Goal: Transaction & Acquisition: Purchase product/service

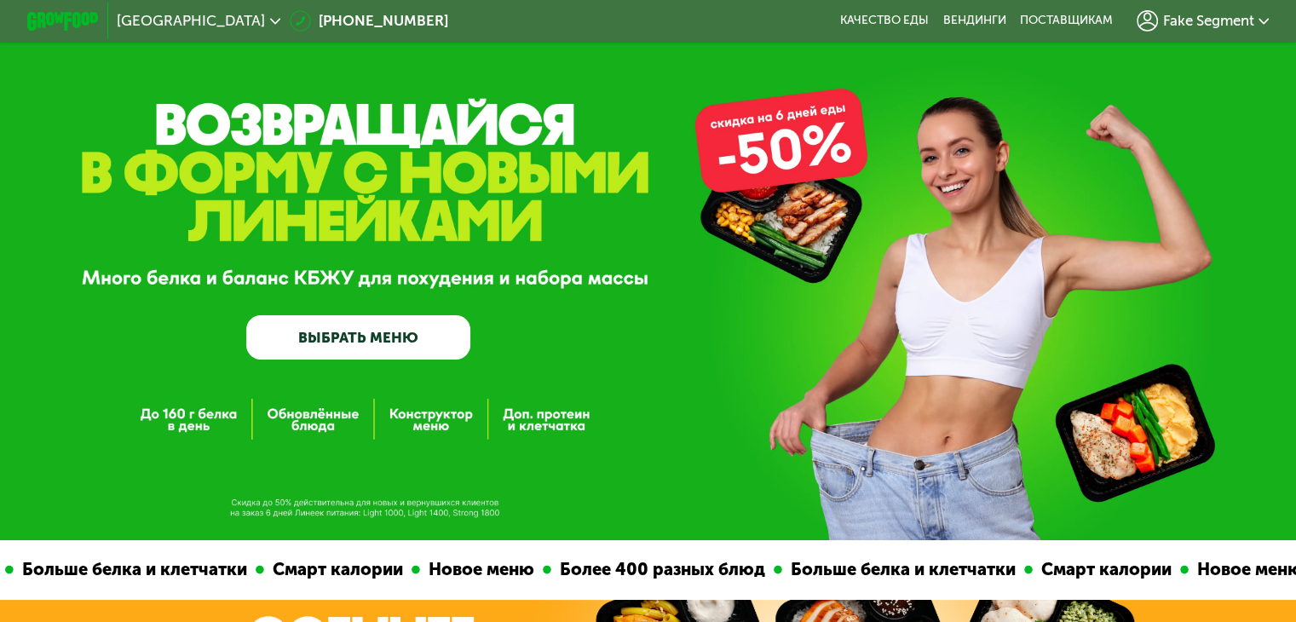
click at [1212, 32] on div "Fake Segment" at bounding box center [1202, 20] width 133 height 21
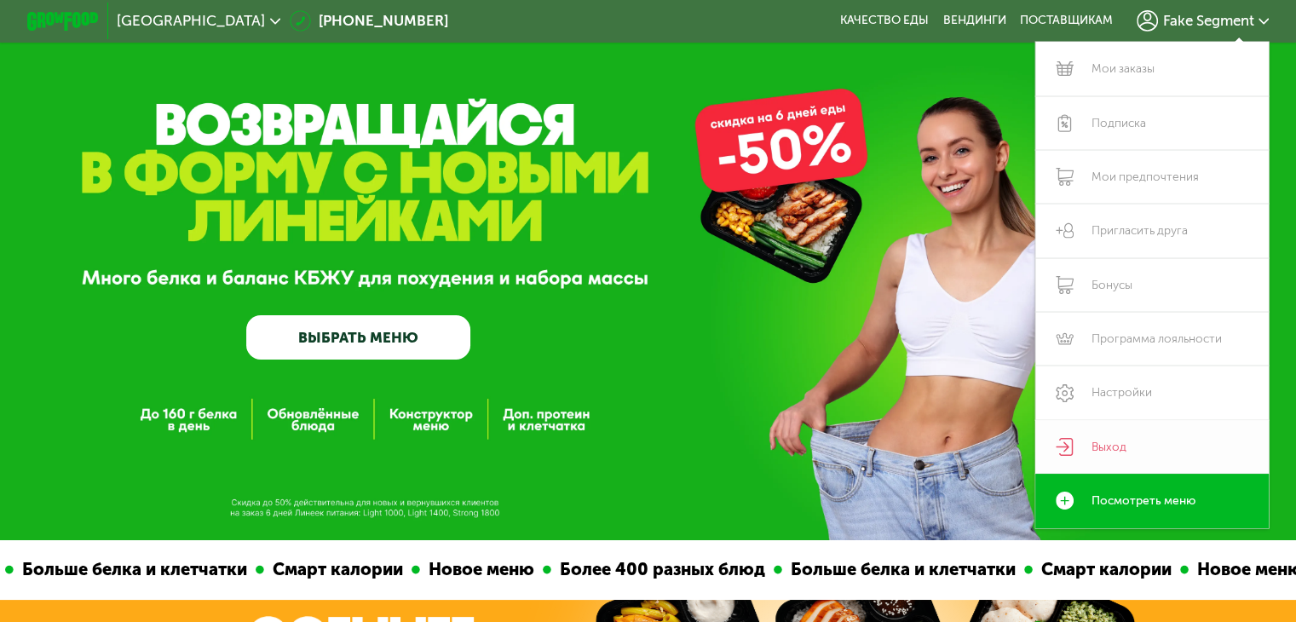
click at [1129, 437] on link "Выход" at bounding box center [1152, 447] width 234 height 54
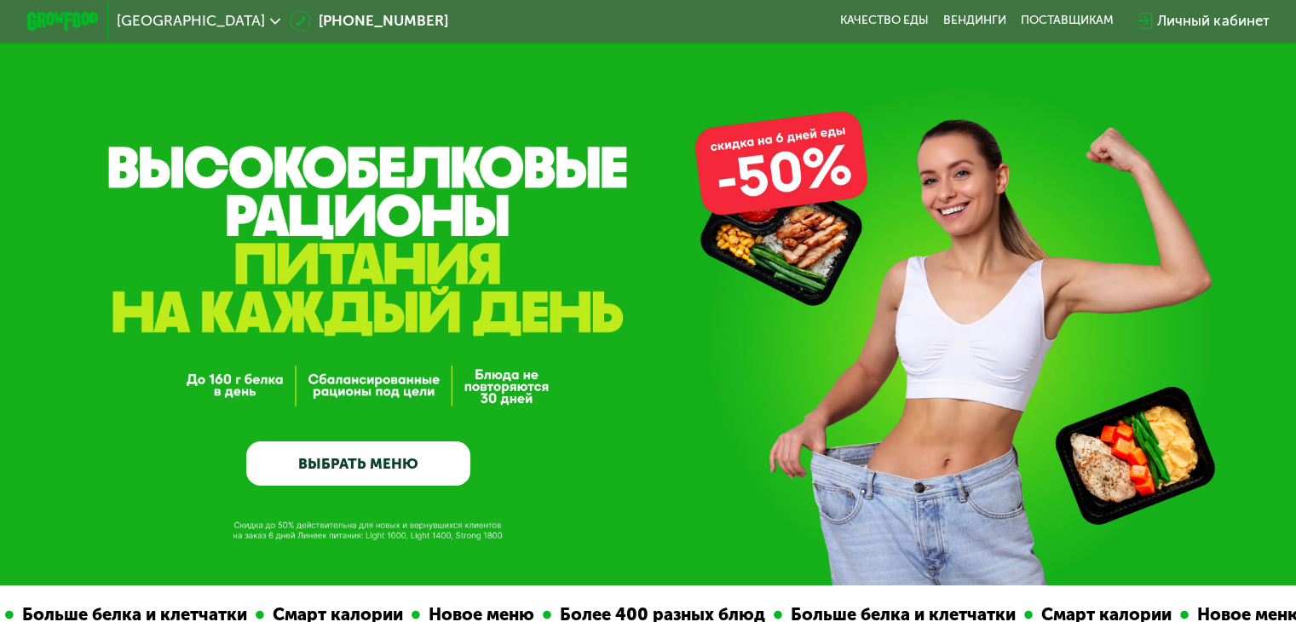
click at [1264, 30] on div "Личный кабинет" at bounding box center [1213, 20] width 112 height 21
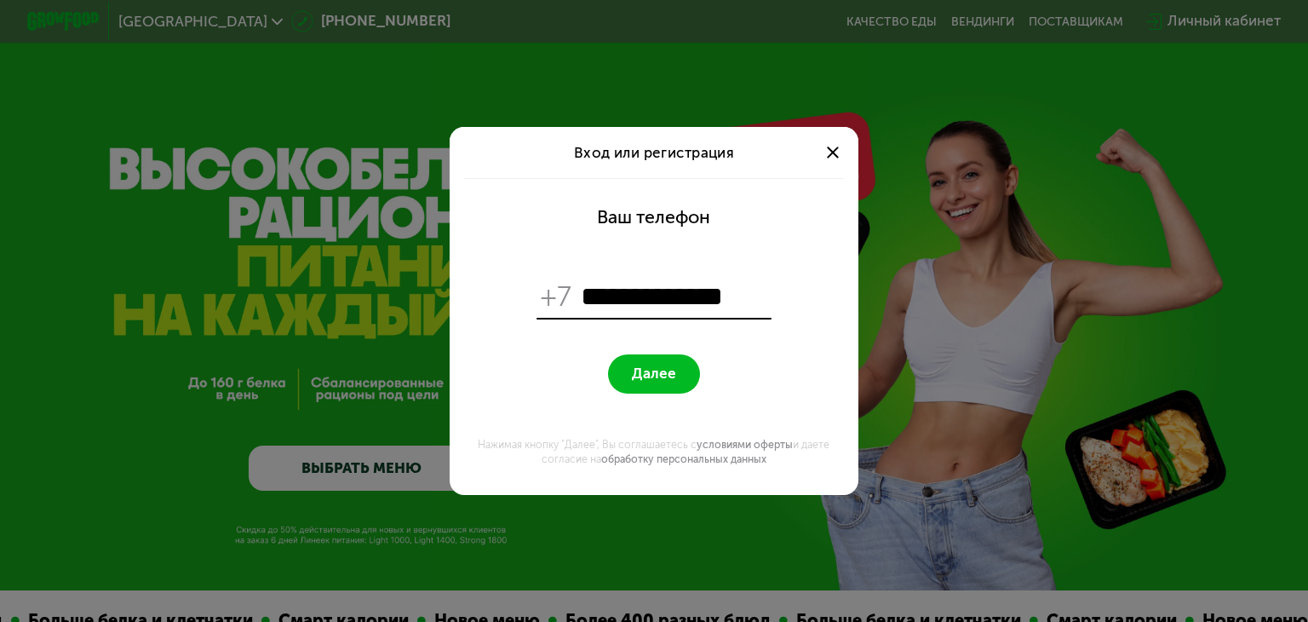
type input "**********"
click at [654, 379] on span "Далее" at bounding box center [654, 373] width 44 height 17
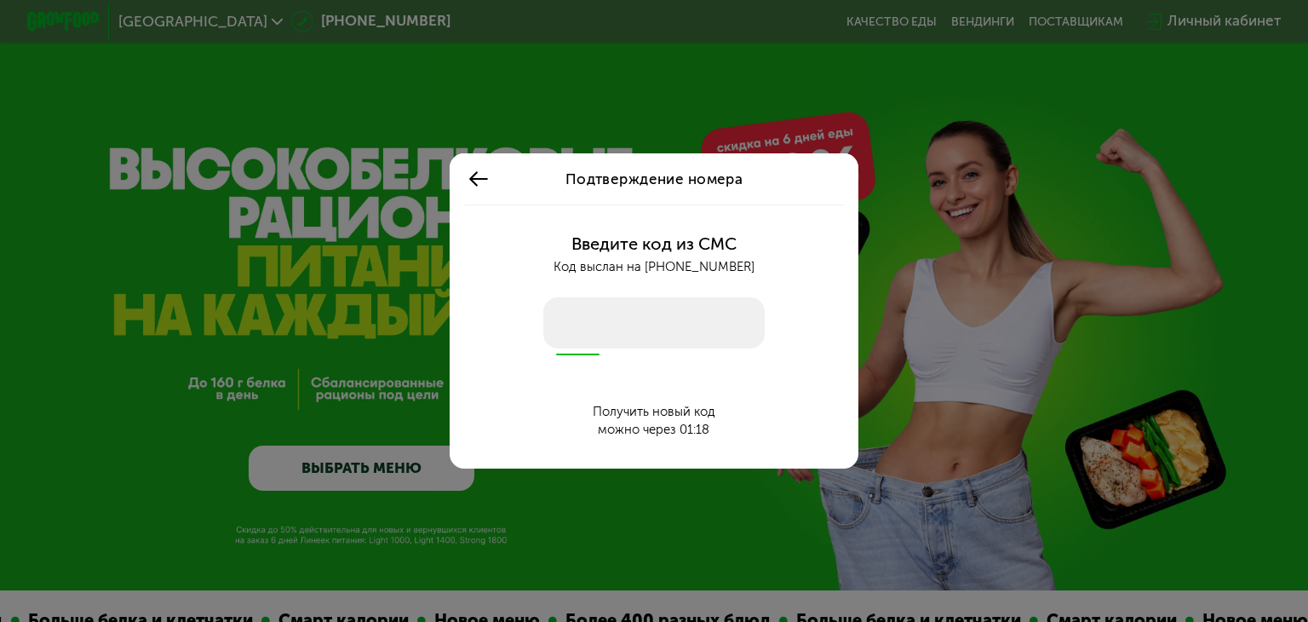
click at [598, 319] on input "number" at bounding box center [653, 322] width 221 height 51
type input "****"
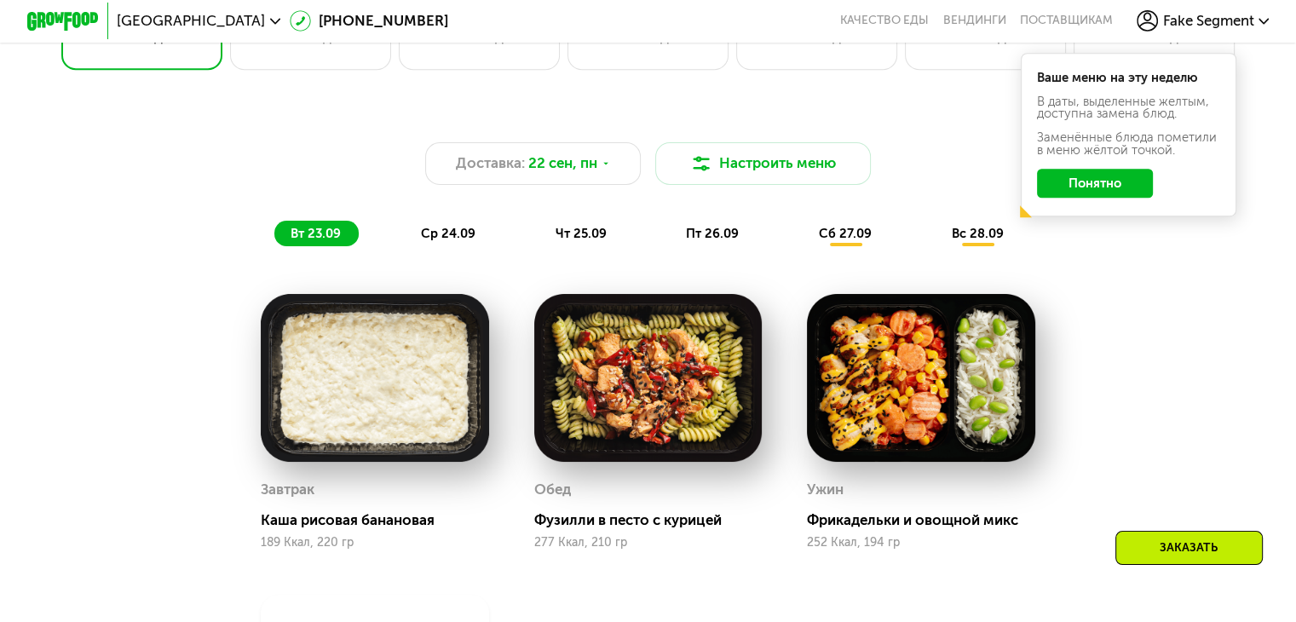
scroll to position [1036, 0]
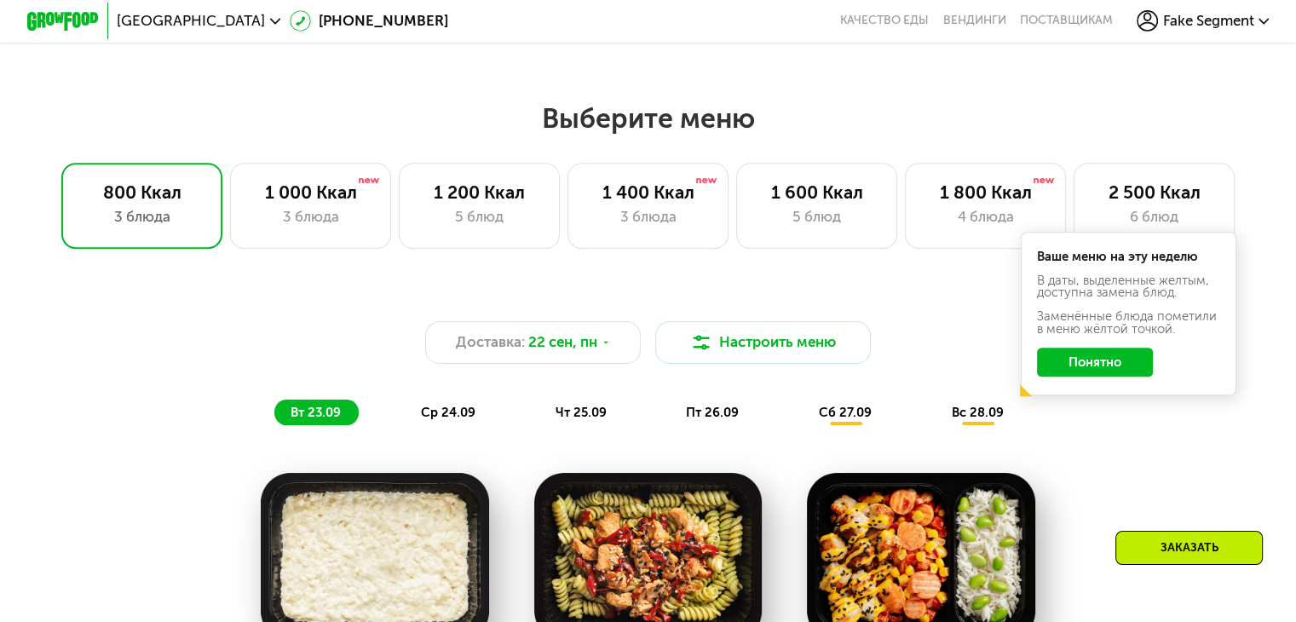
click at [1118, 371] on button "Понятно" at bounding box center [1095, 362] width 116 height 29
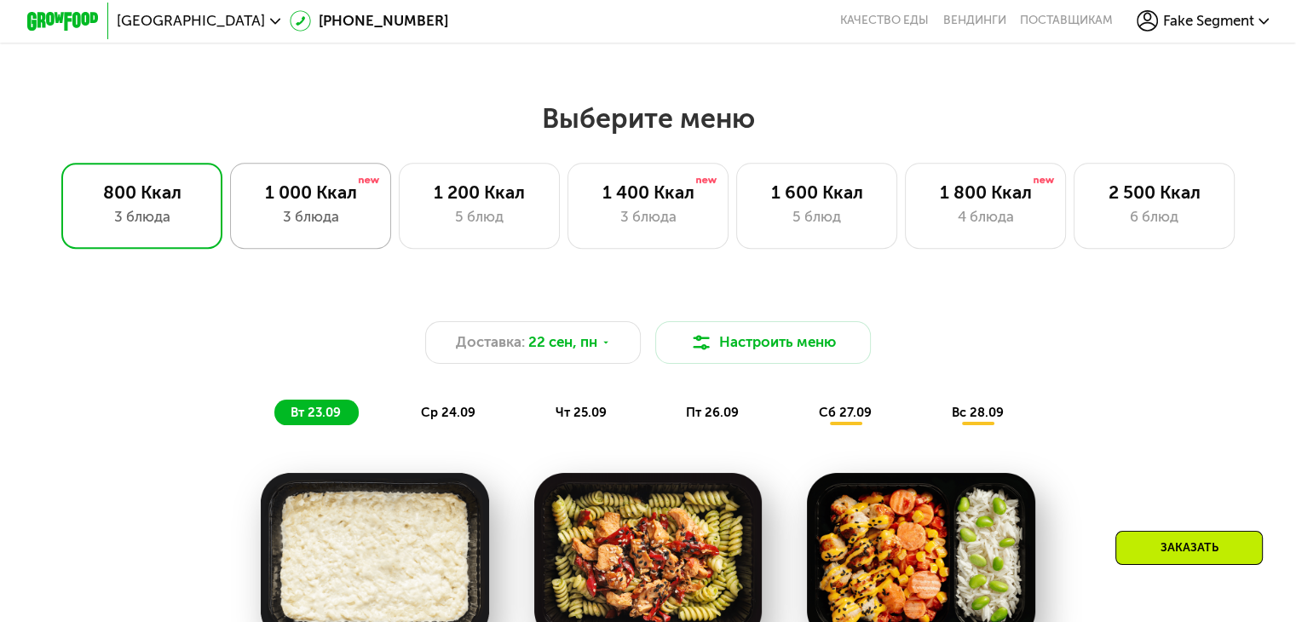
click at [320, 210] on div "1 000 Ккал 3 блюда" at bounding box center [311, 206] width 162 height 86
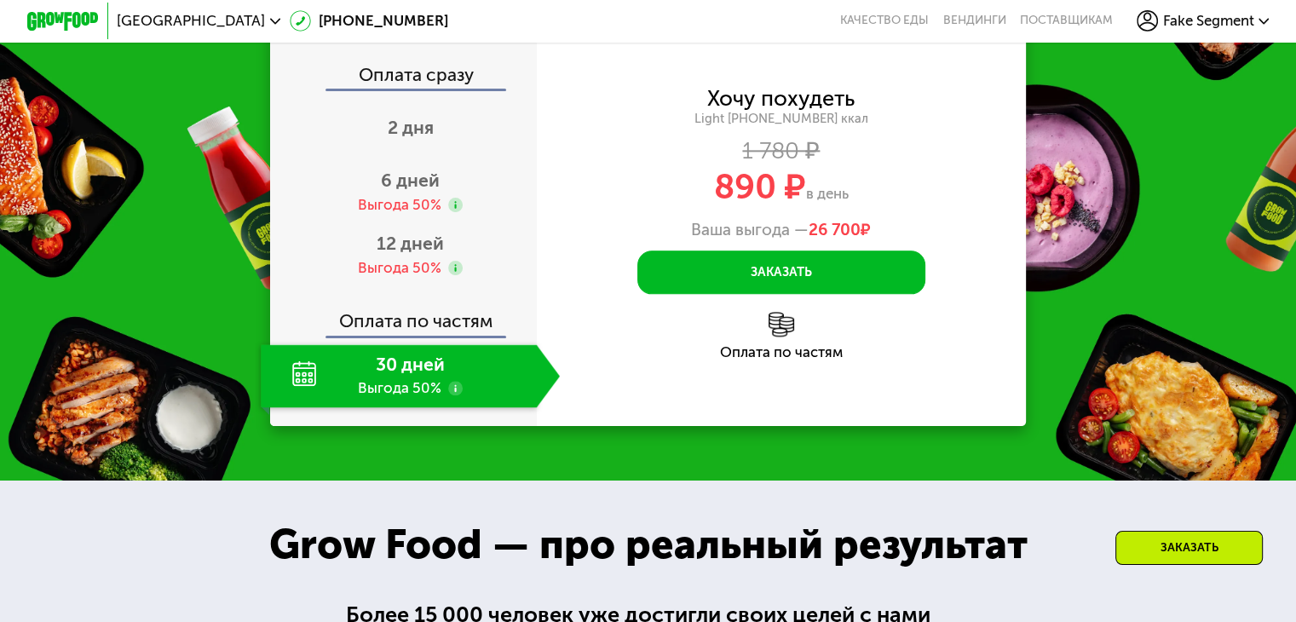
scroll to position [2050, 0]
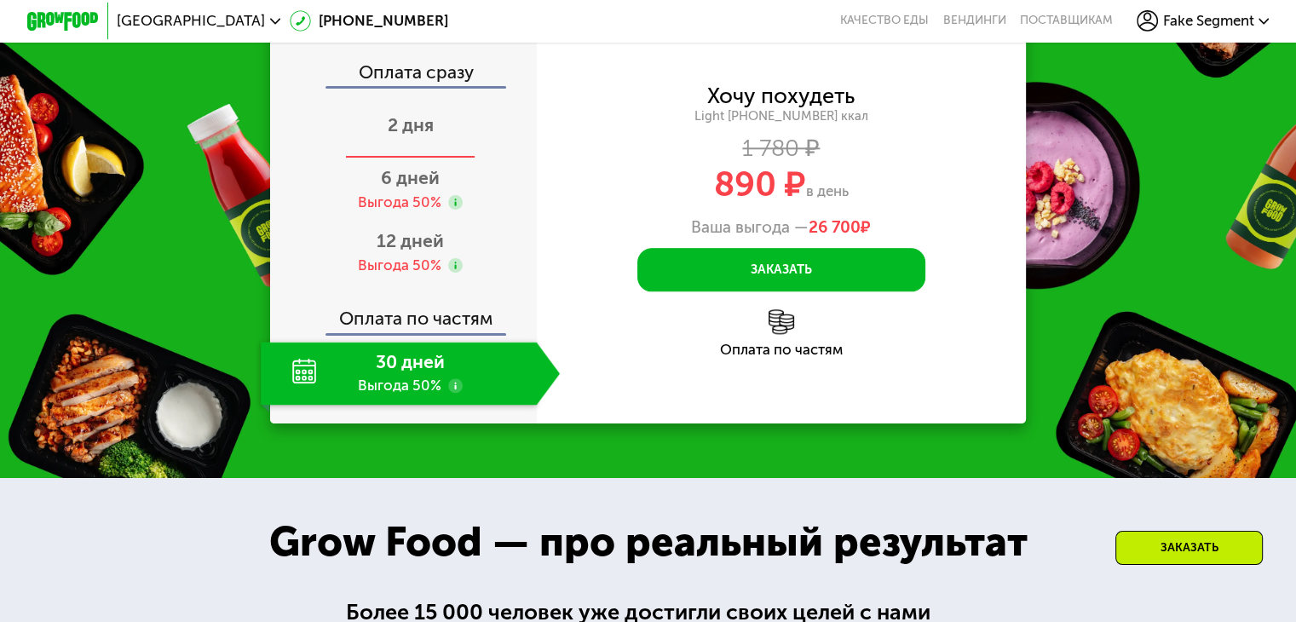
click at [412, 135] on span "2 дня" at bounding box center [411, 124] width 46 height 21
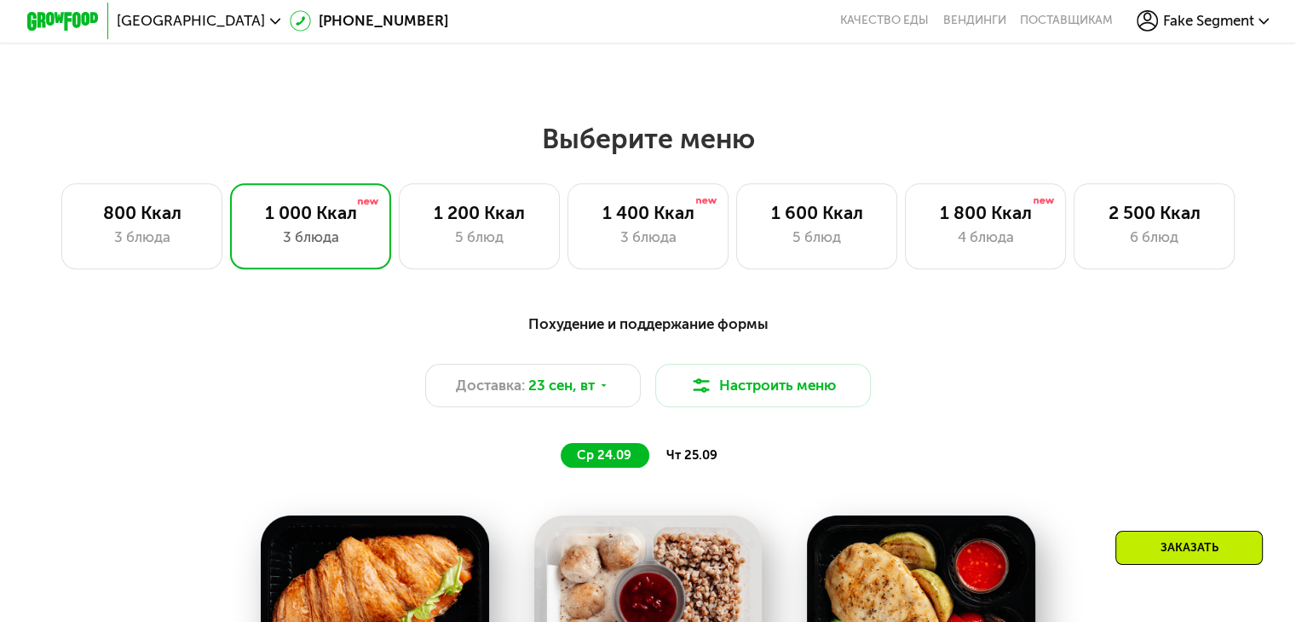
scroll to position [1017, 0]
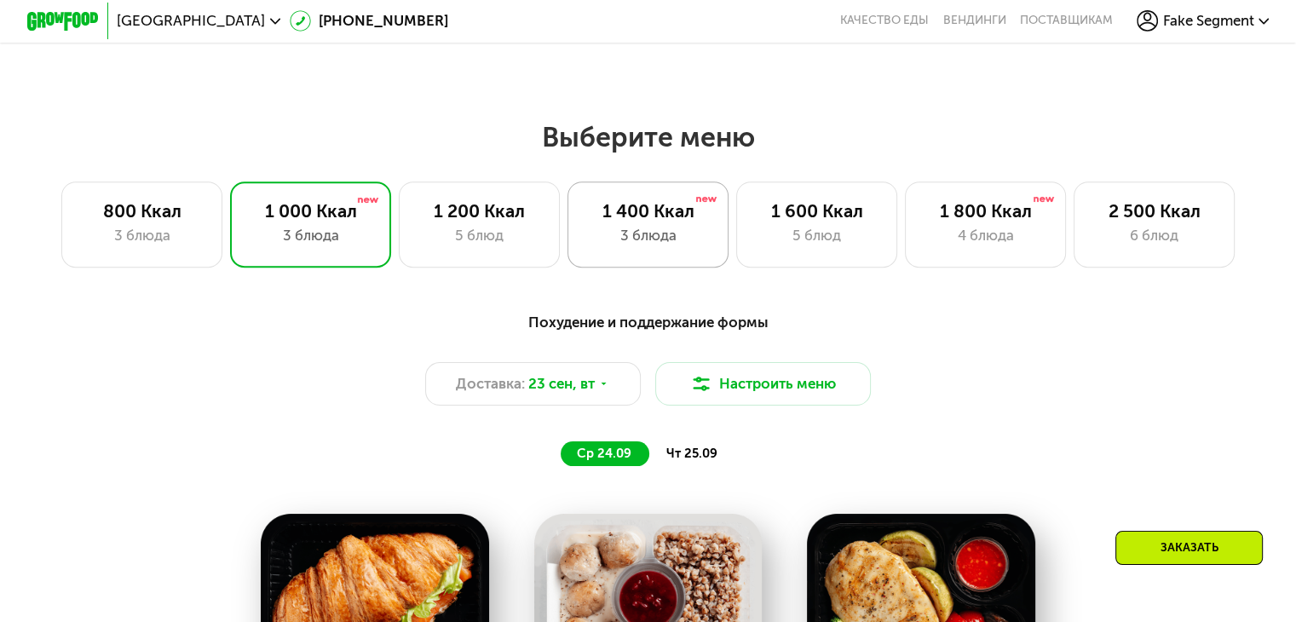
click at [647, 221] on div "1 400 Ккал" at bounding box center [648, 210] width 124 height 21
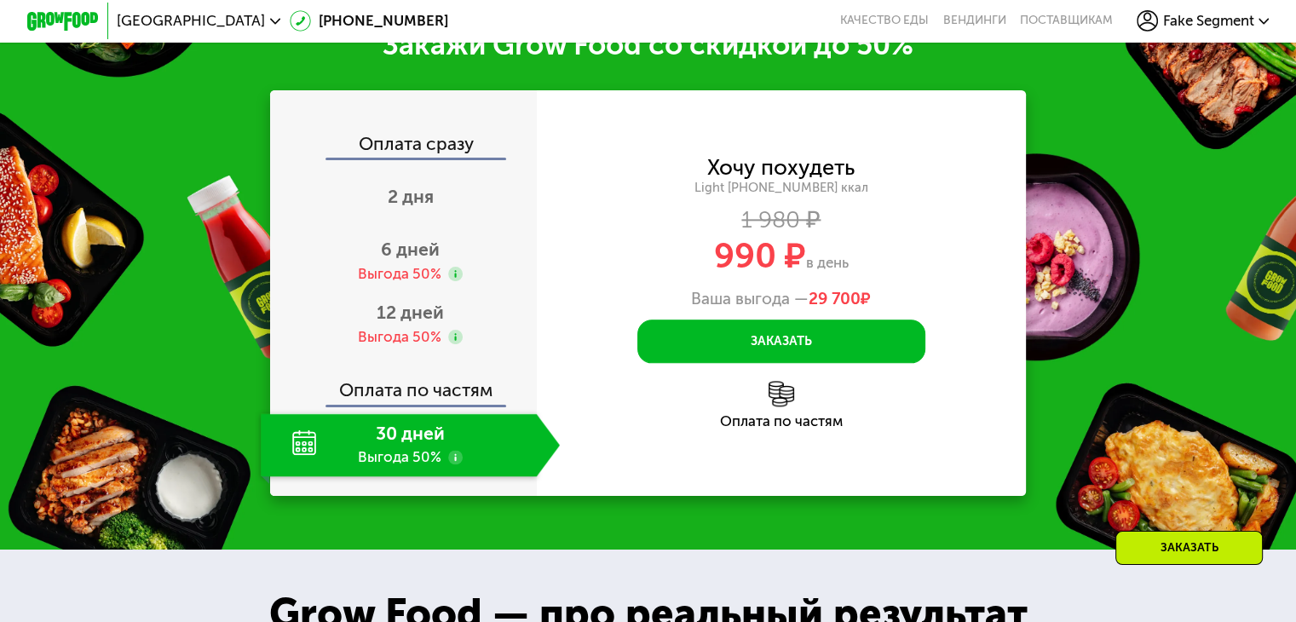
scroll to position [1997, 0]
click at [445, 230] on div "2 дня" at bounding box center [410, 198] width 299 height 63
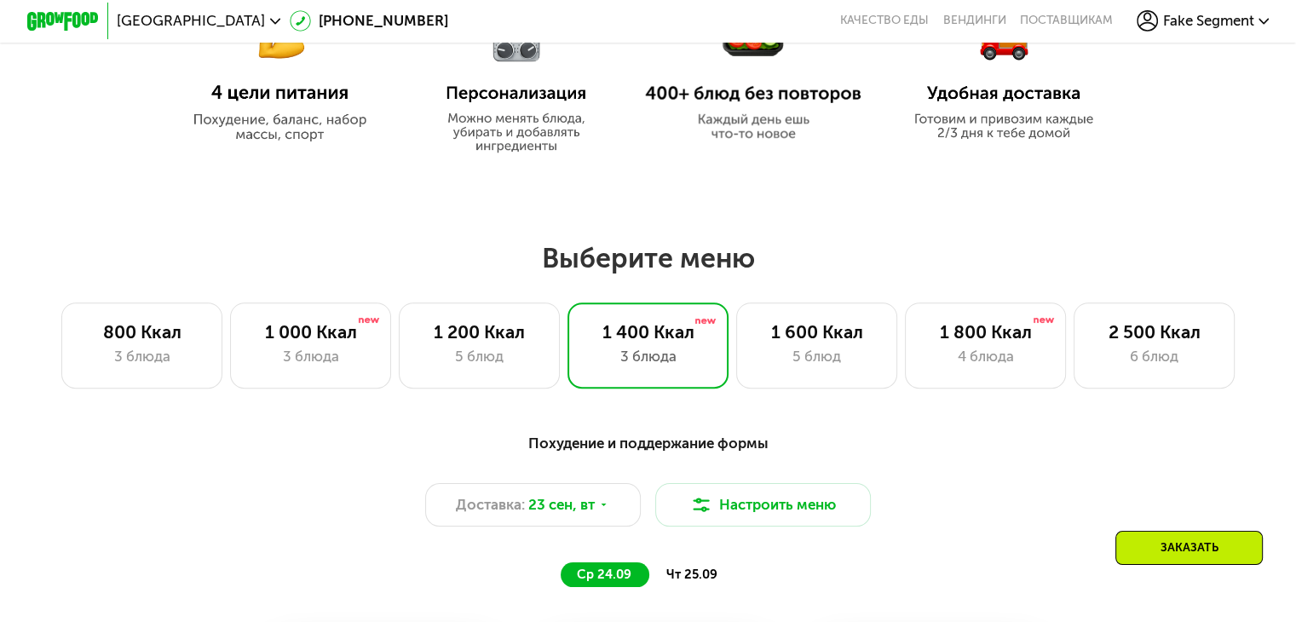
scroll to position [901, 0]
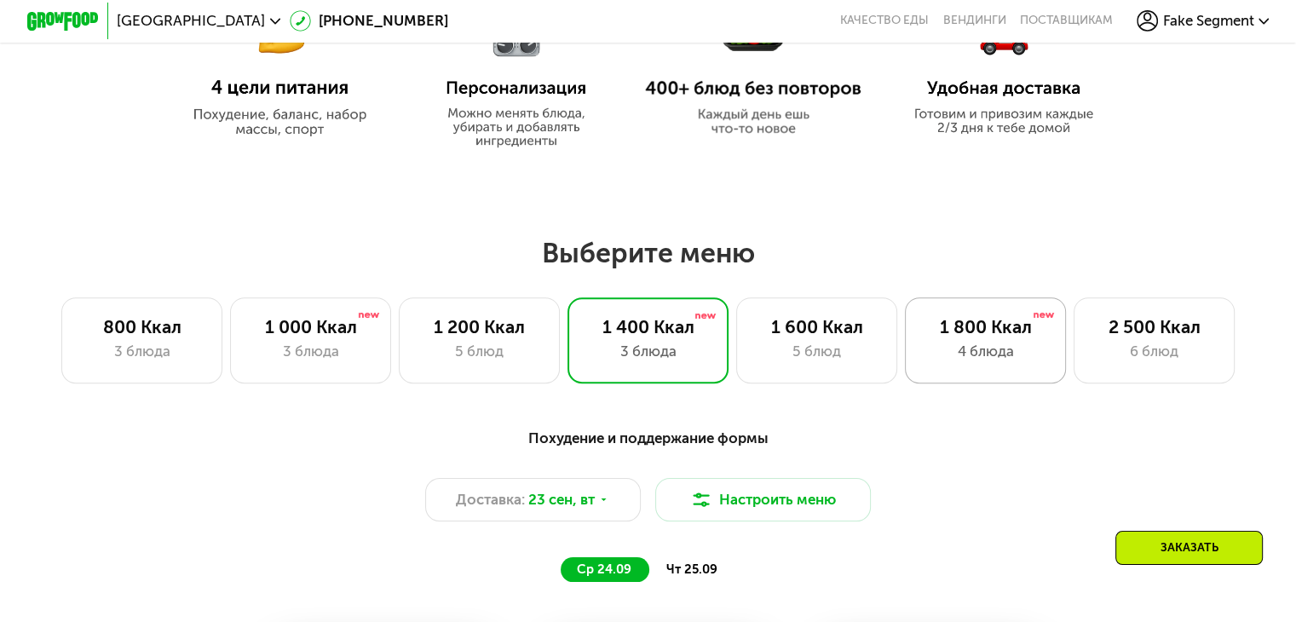
click at [1005, 362] on div "4 блюда" at bounding box center [985, 351] width 124 height 21
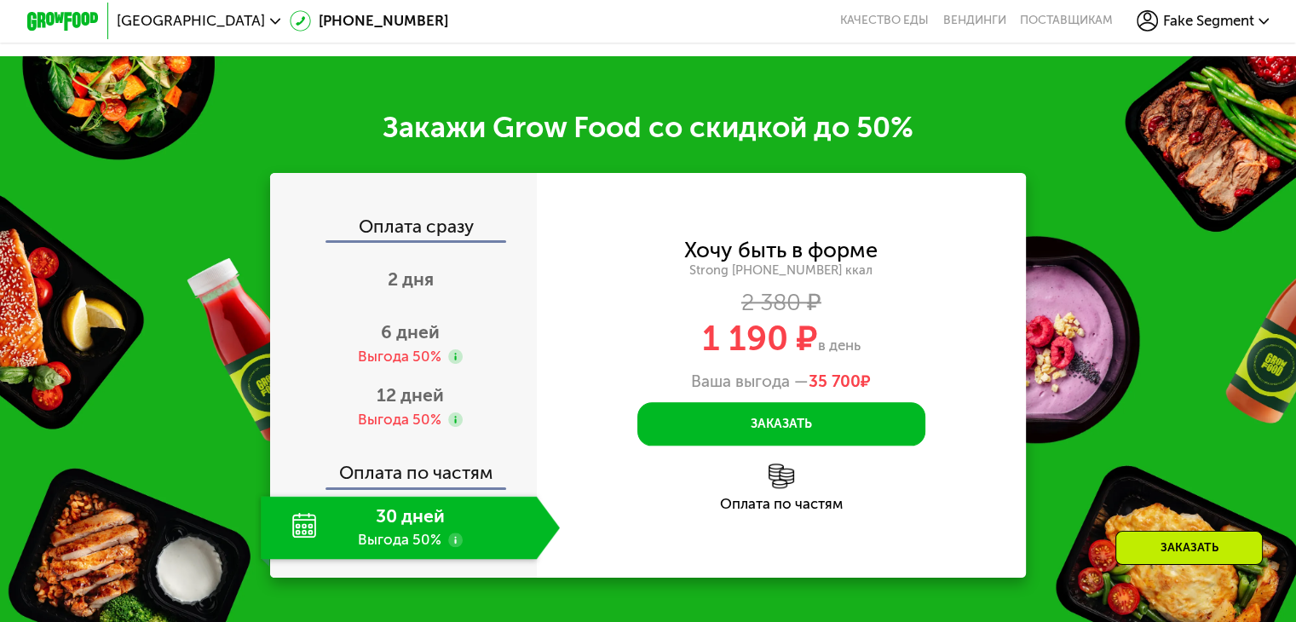
scroll to position [1894, 0]
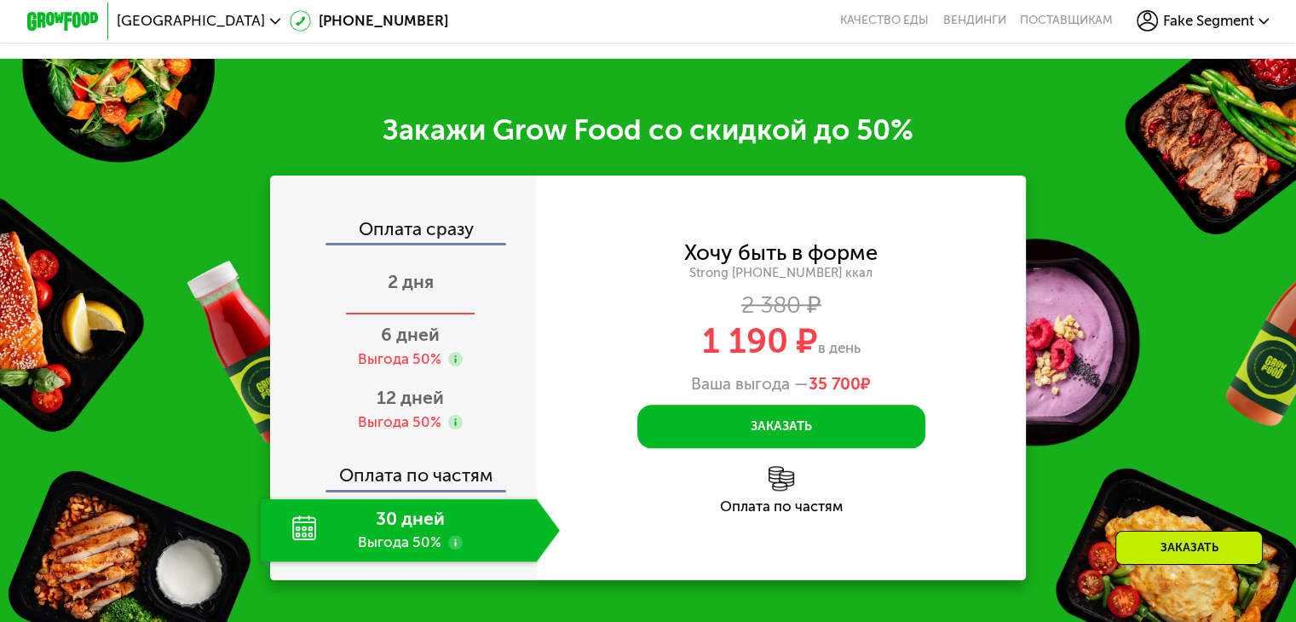
click at [391, 292] on span "2 дня" at bounding box center [411, 281] width 46 height 21
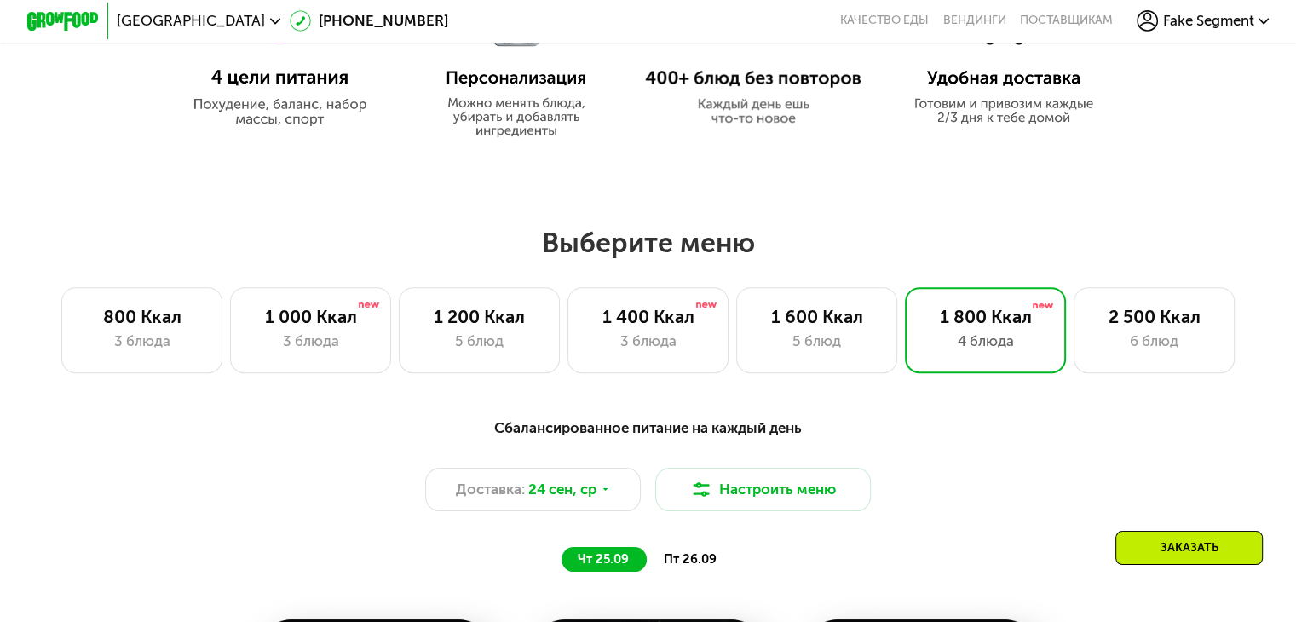
scroll to position [910, 0]
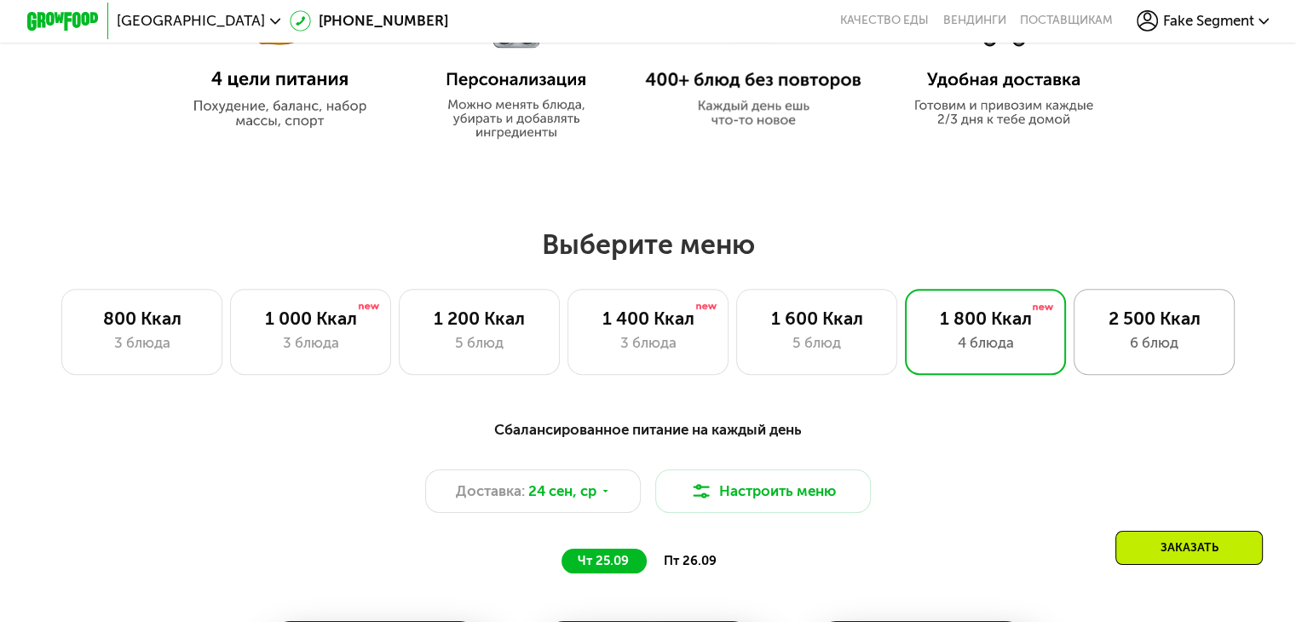
click at [1158, 353] on div "6 блюд" at bounding box center [1154, 342] width 124 height 21
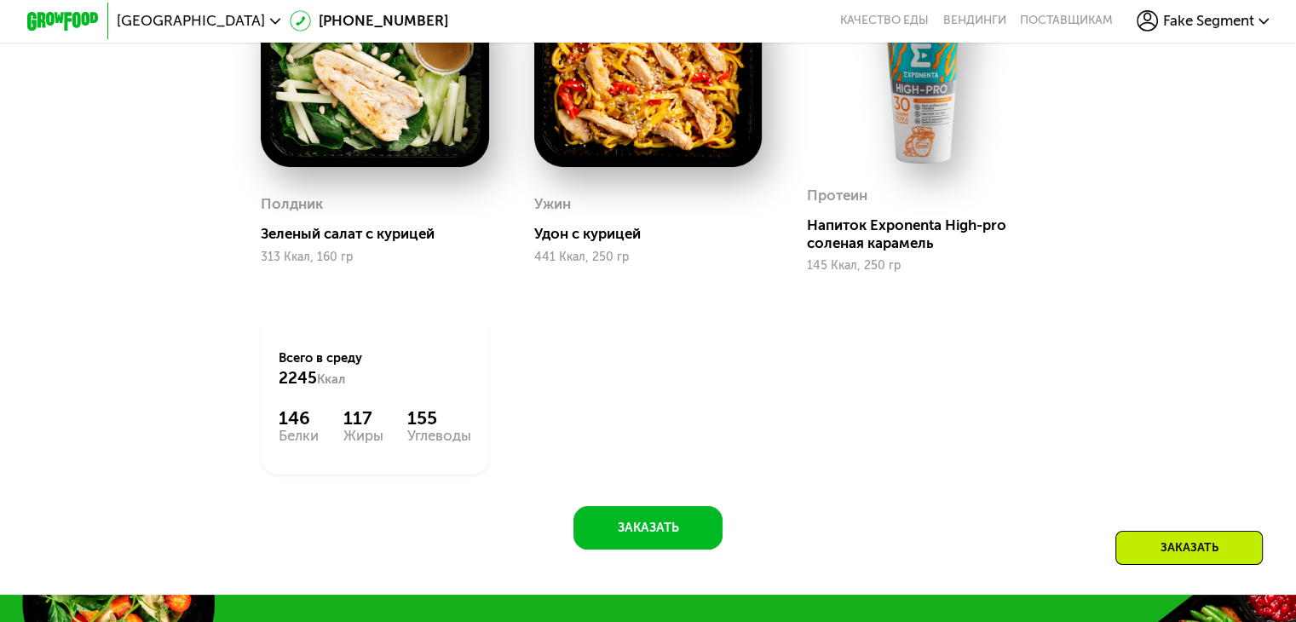
scroll to position [2204, 0]
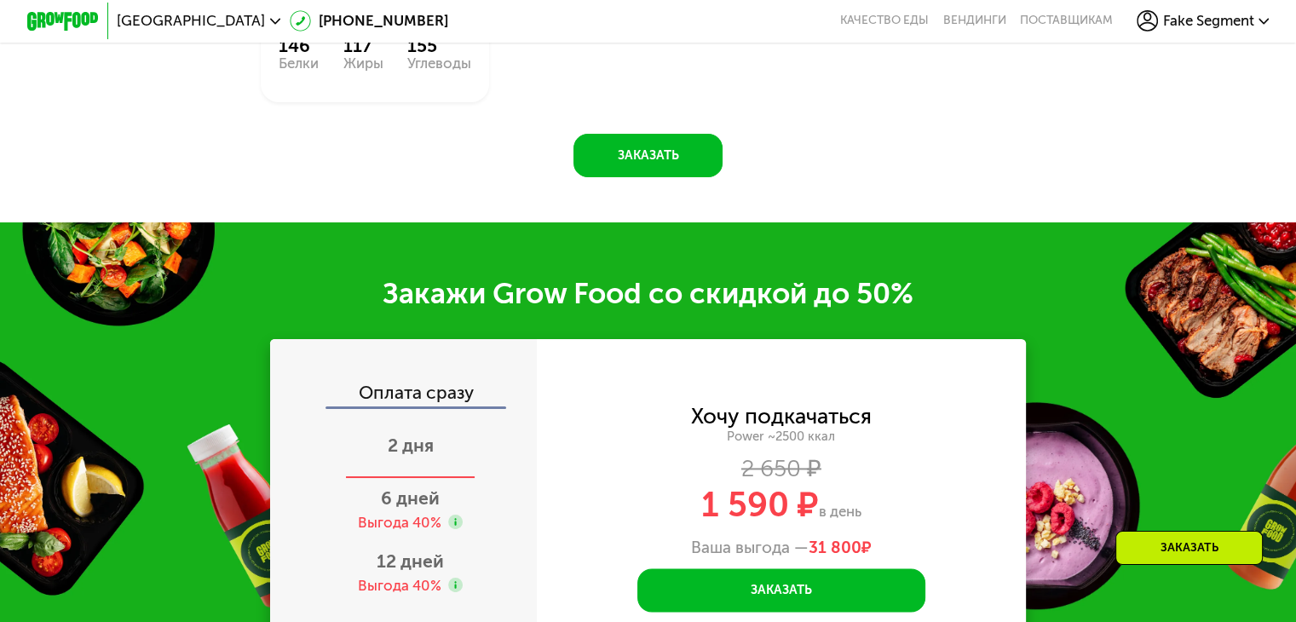
click at [403, 456] on span "2 дня" at bounding box center [411, 444] width 46 height 21
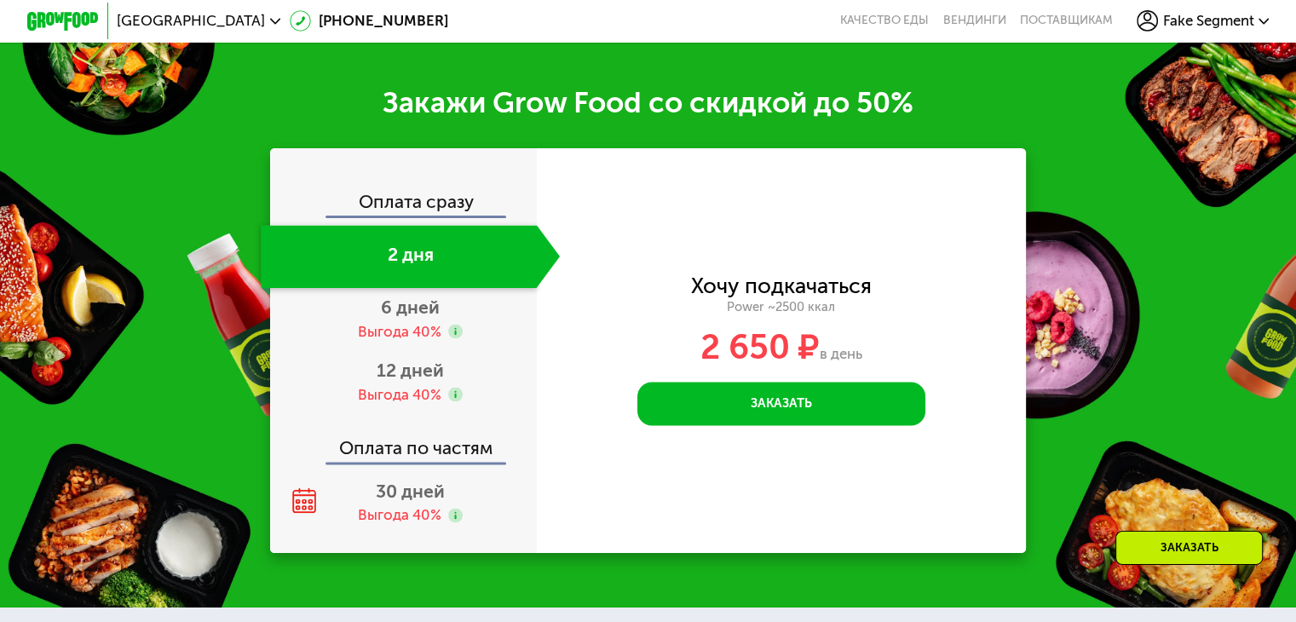
scroll to position [2395, 0]
click at [151, 14] on span "[GEOGRAPHIC_DATA]" at bounding box center [191, 21] width 148 height 14
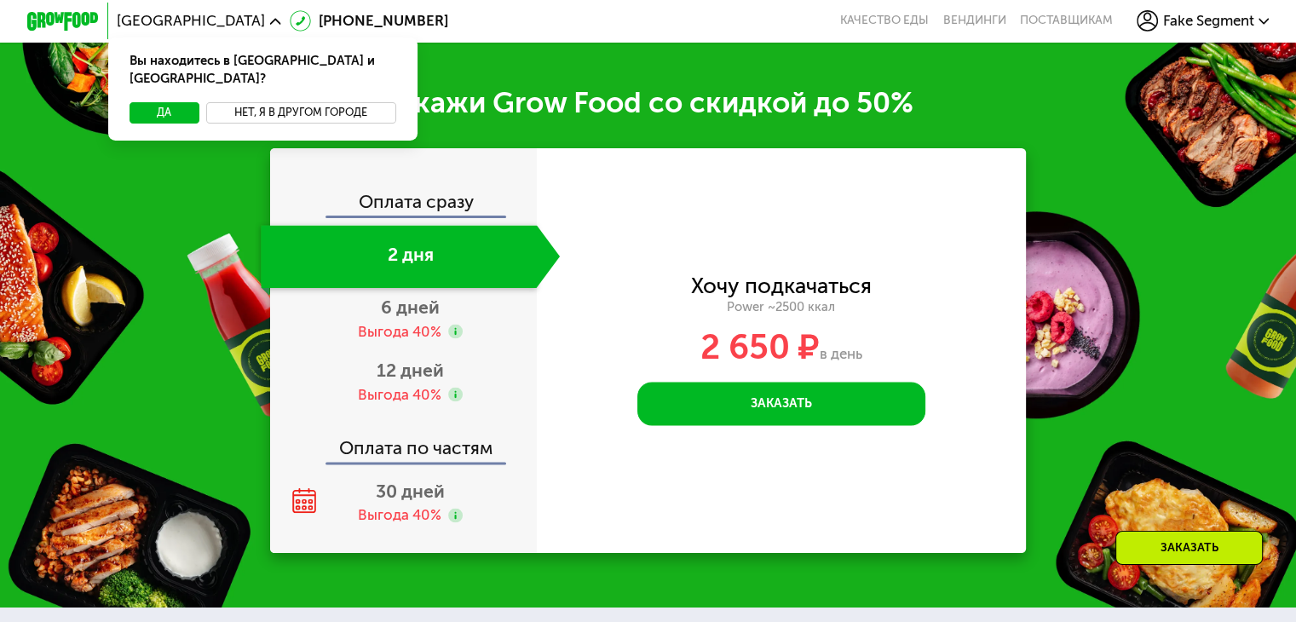
click at [231, 102] on button "Нет, я в другом городе" at bounding box center [301, 112] width 190 height 21
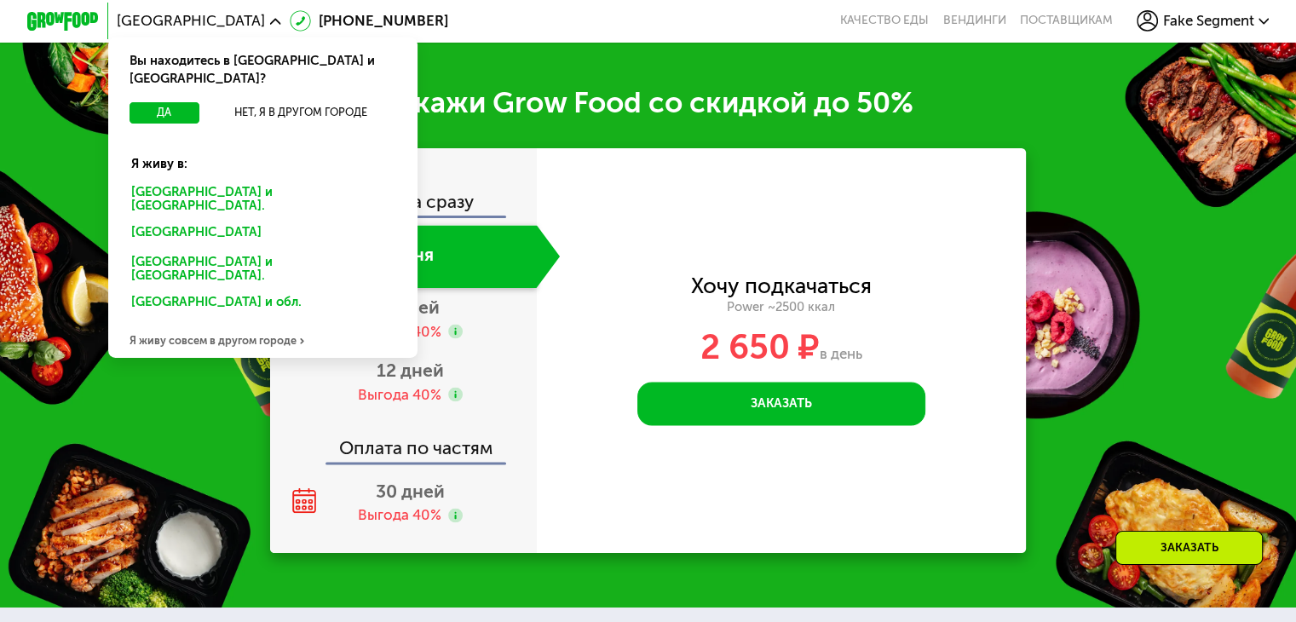
click at [187, 181] on div "[GEOGRAPHIC_DATA] и [GEOGRAPHIC_DATA]." at bounding box center [262, 199] width 288 height 37
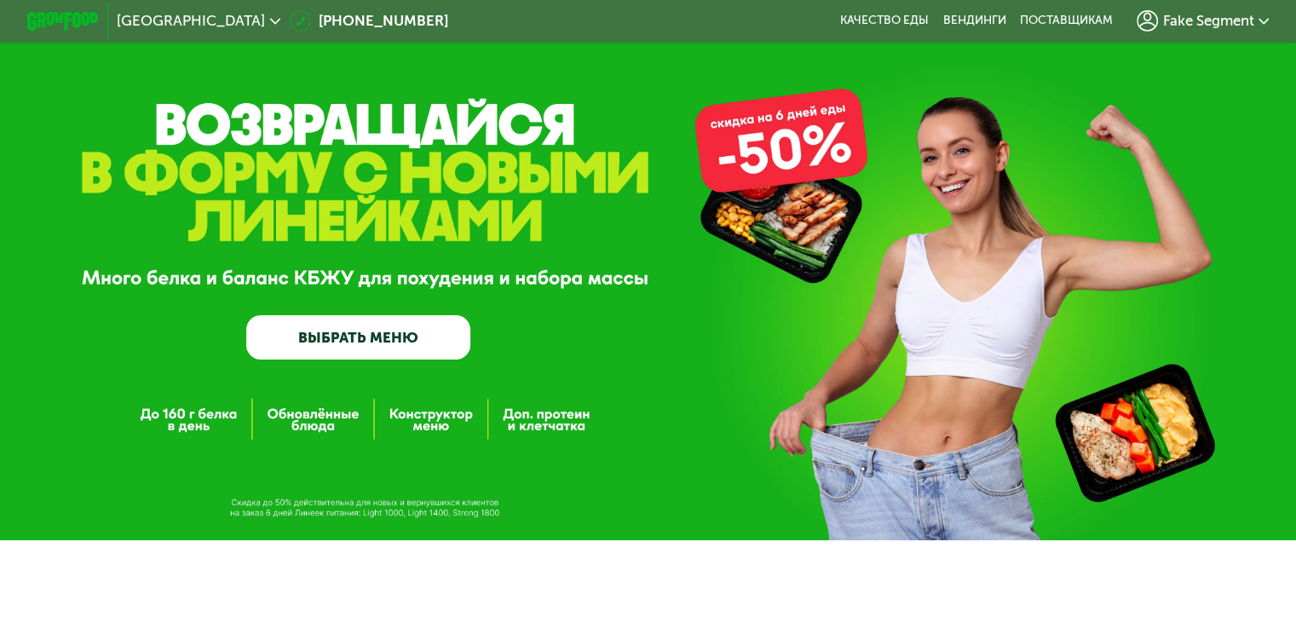
scroll to position [21, 0]
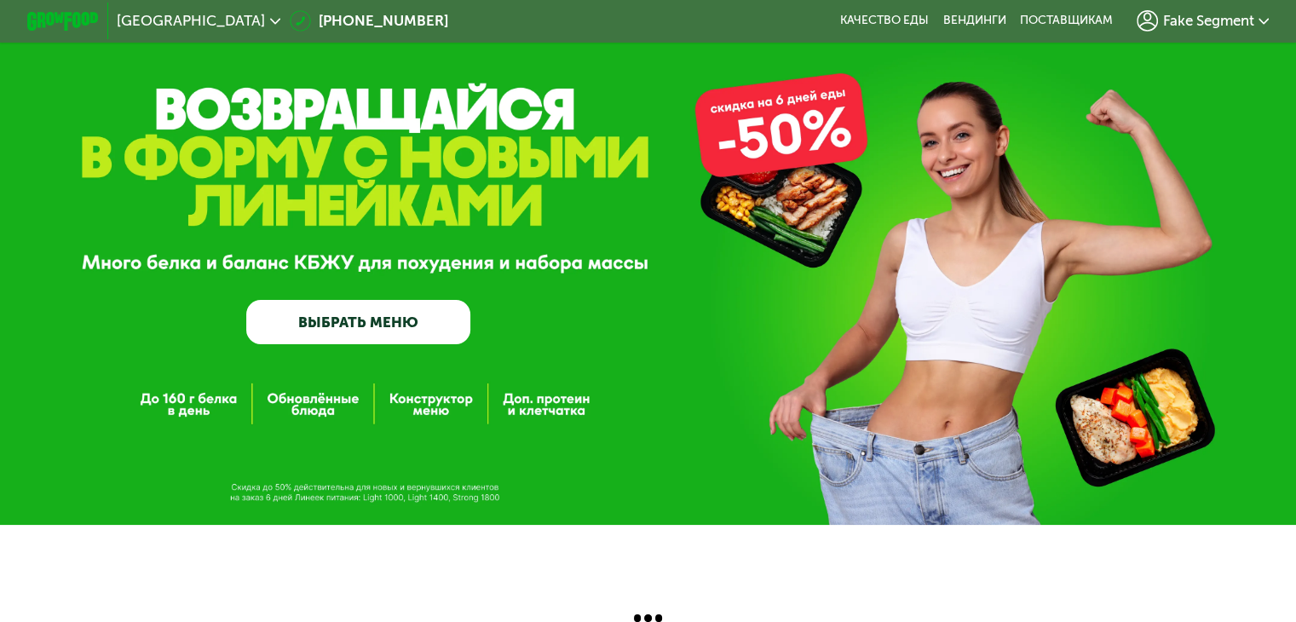
click at [792, 549] on div "Санкт-Петербург 8 (800) 555-21-78 Качество еды Вендинги поставщикам Fake Segmen…" at bounding box center [648, 303] width 1296 height 637
click at [898, 388] on div "GrowFood — доставка правильного питания ВЫБРАТЬ МЕНЮ" at bounding box center [648, 255] width 1296 height 540
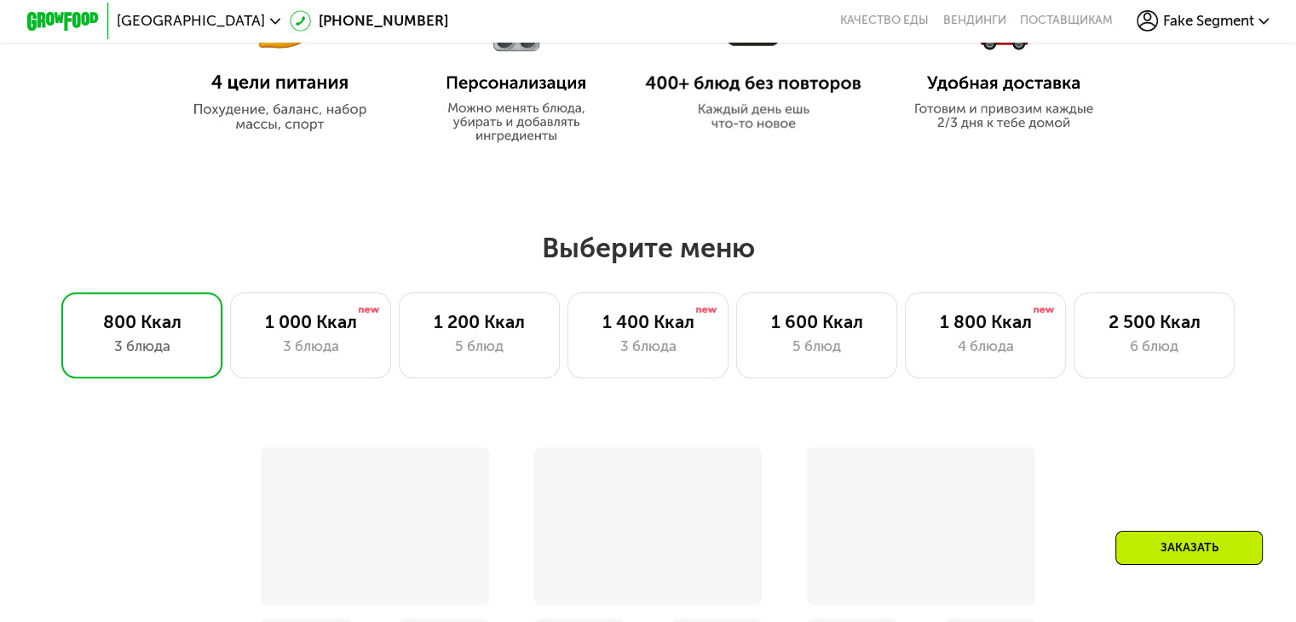
scroll to position [946, 0]
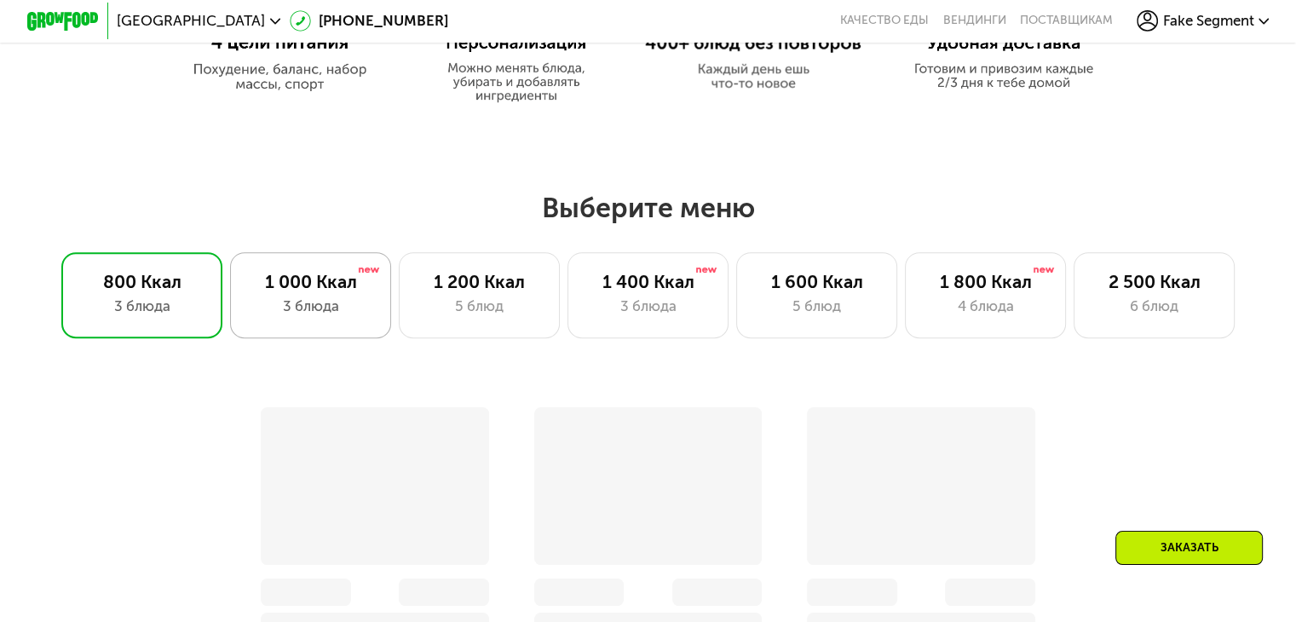
click at [308, 292] on div "1 000 Ккал" at bounding box center [311, 281] width 124 height 21
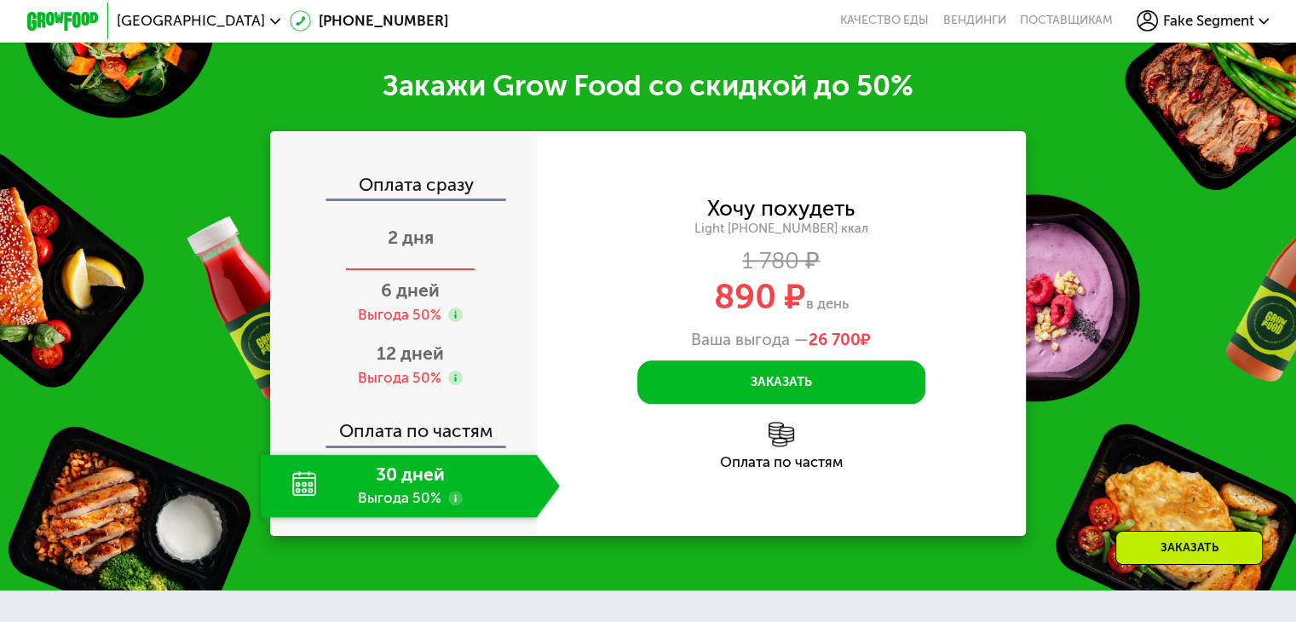
click at [400, 248] on span "2 дня" at bounding box center [411, 237] width 46 height 21
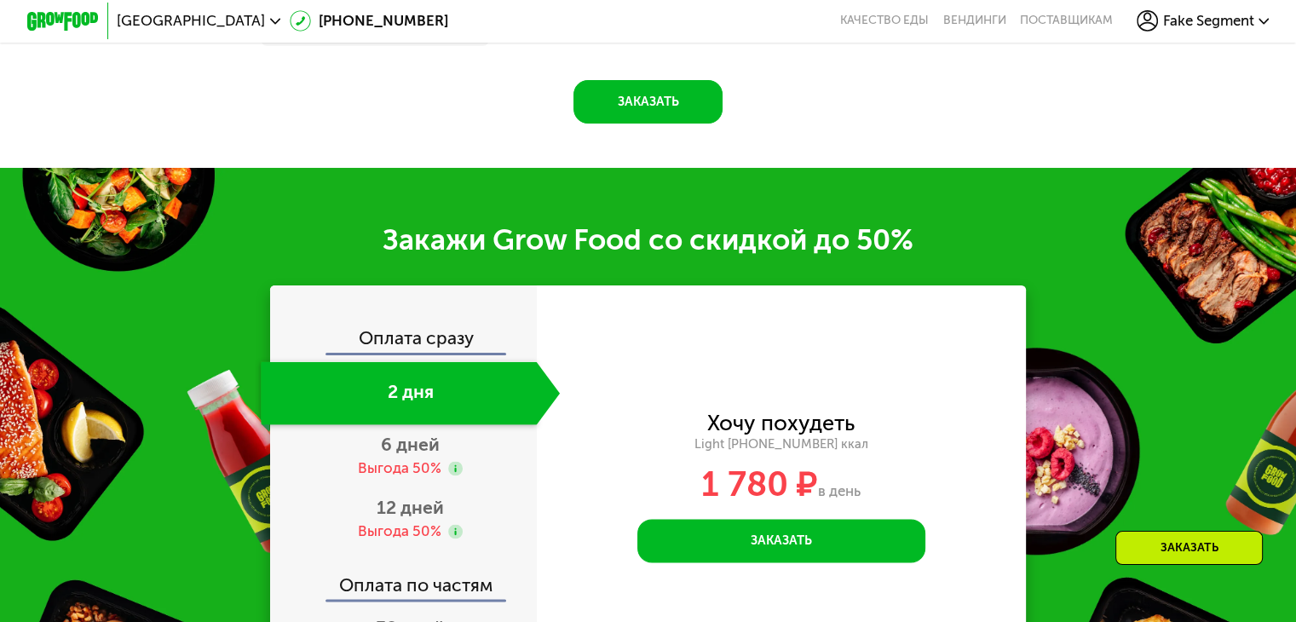
scroll to position [1938, 0]
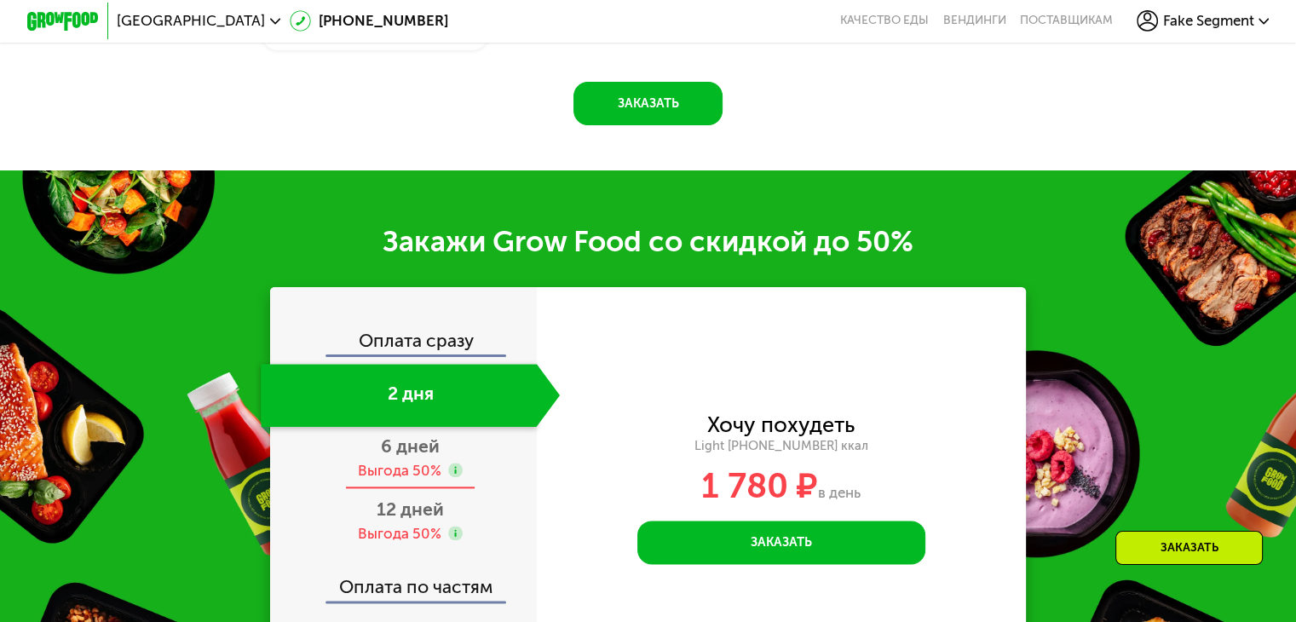
click at [359, 480] on div "Выгода 50%" at bounding box center [399, 471] width 83 height 20
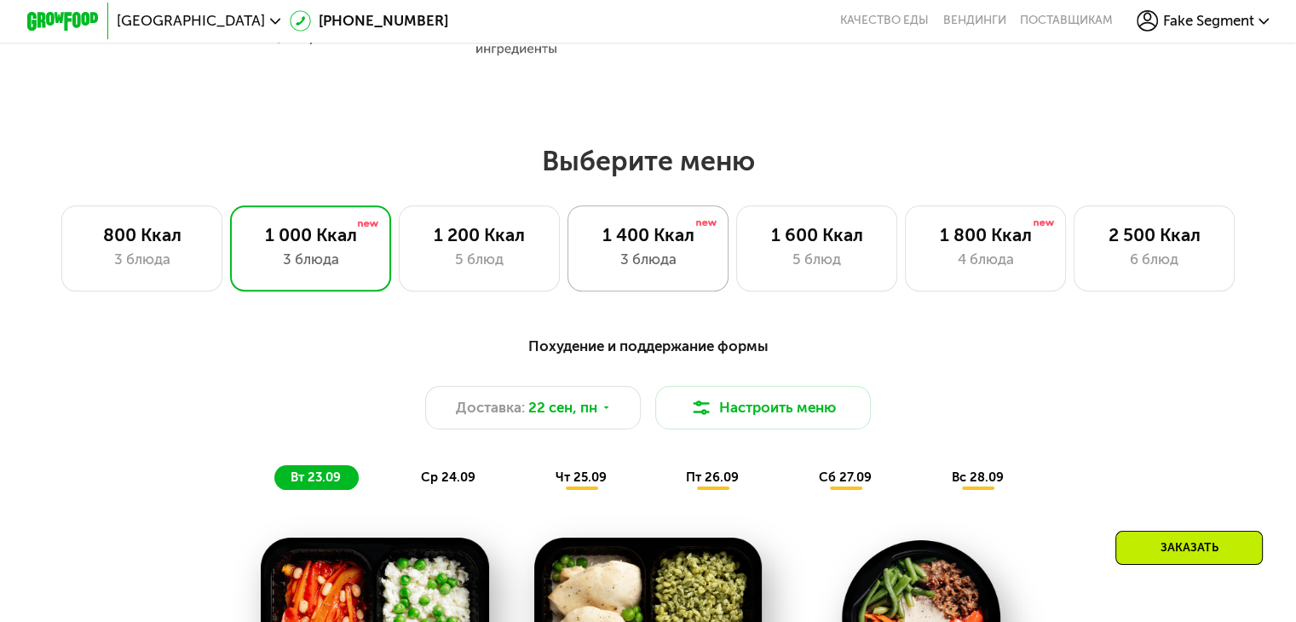
click at [697, 224] on img at bounding box center [705, 224] width 21 height 10
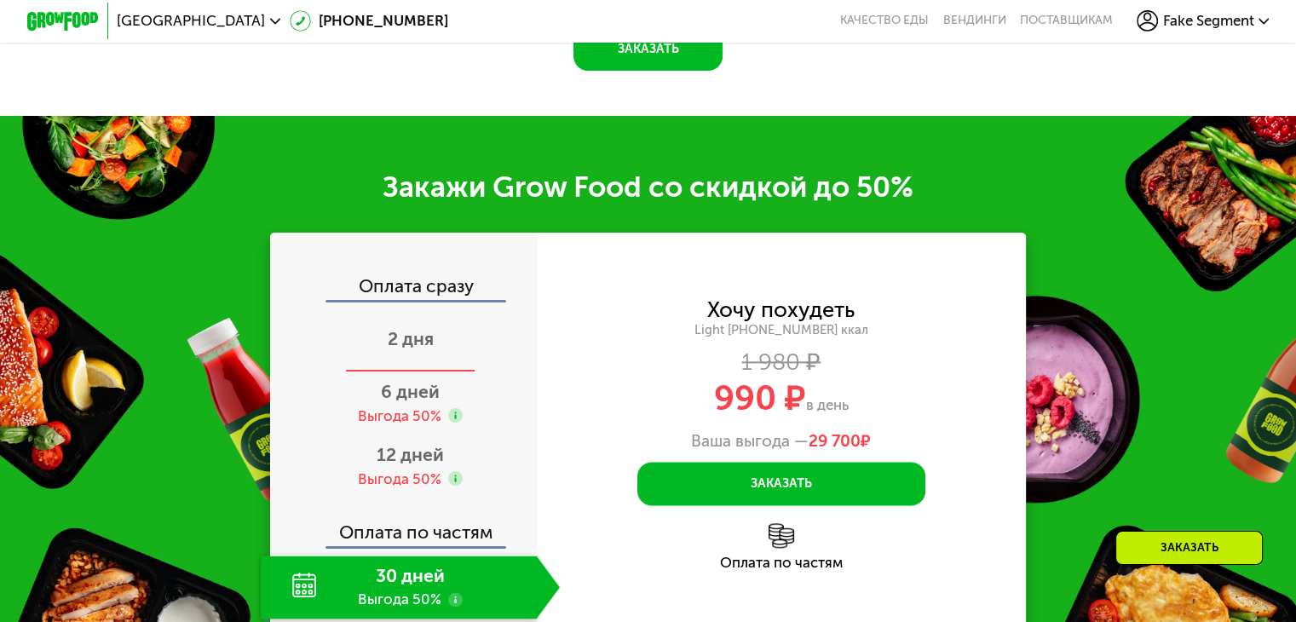
click at [401, 349] on span "2 дня" at bounding box center [411, 338] width 46 height 21
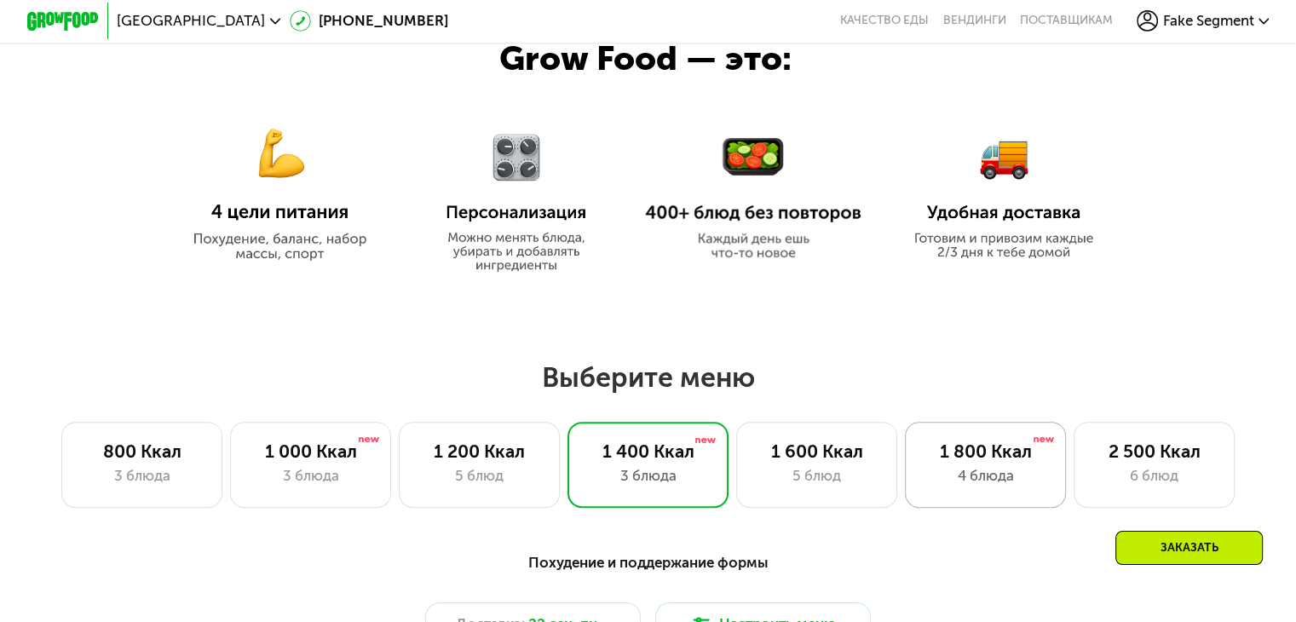
scroll to position [768, 0]
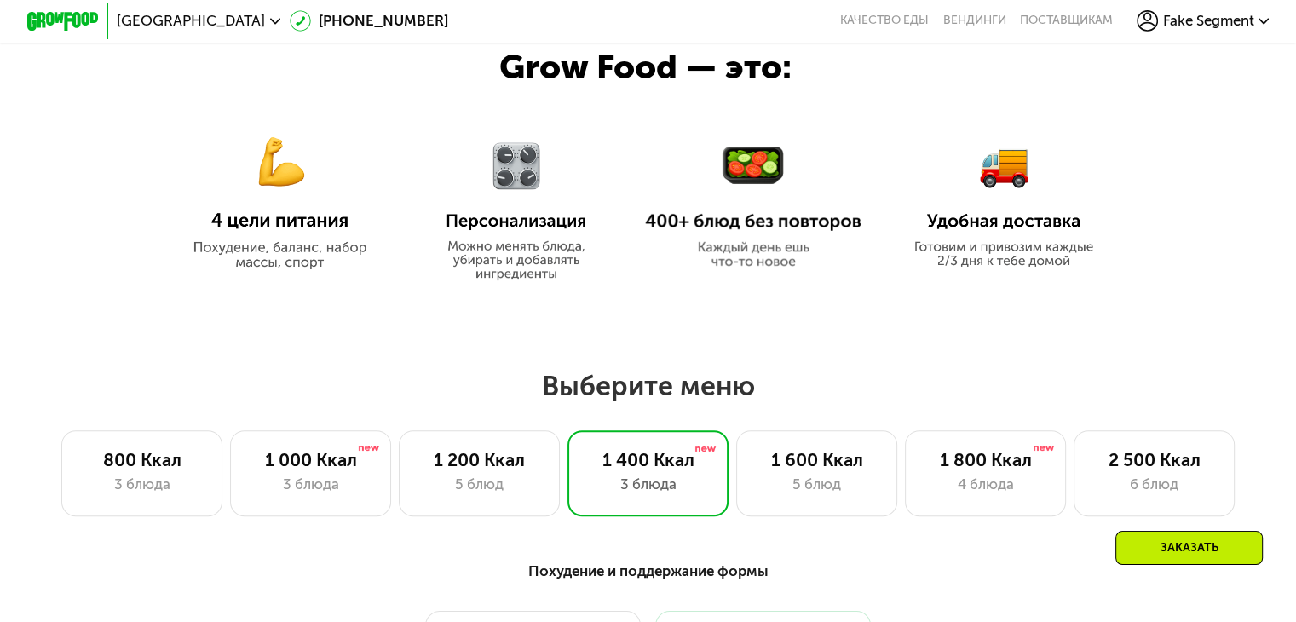
click at [997, 460] on div "1 800 Ккал" at bounding box center [985, 459] width 124 height 21
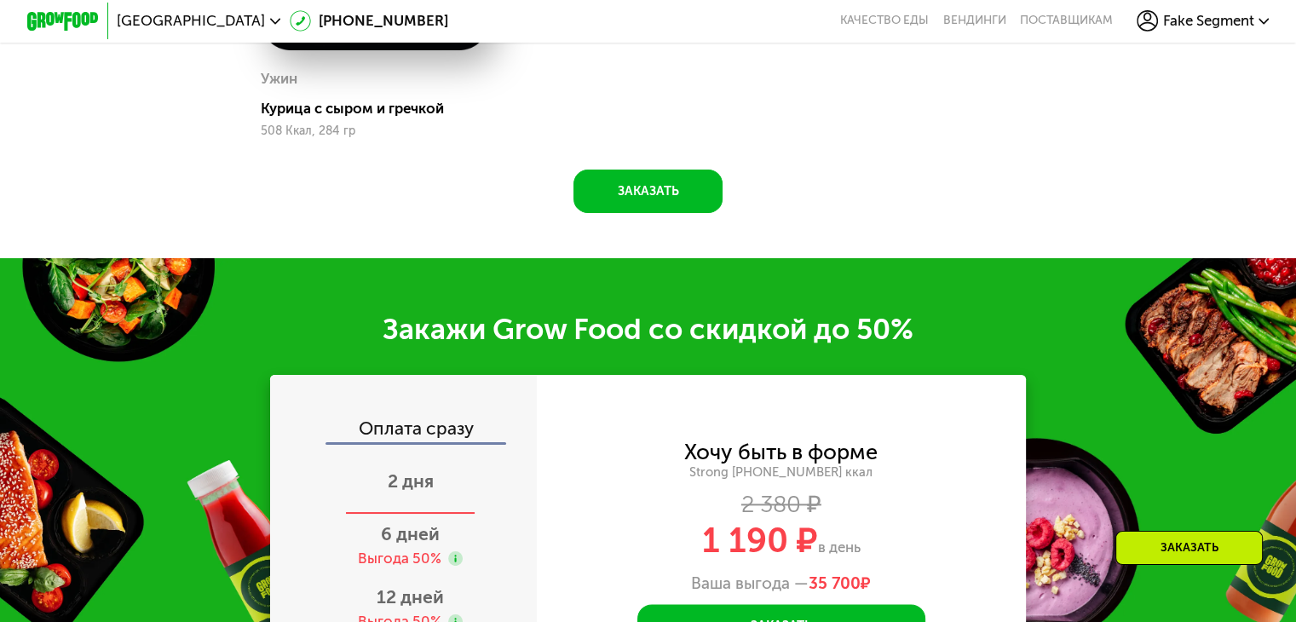
click at [344, 483] on div "2 дня" at bounding box center [410, 482] width 299 height 63
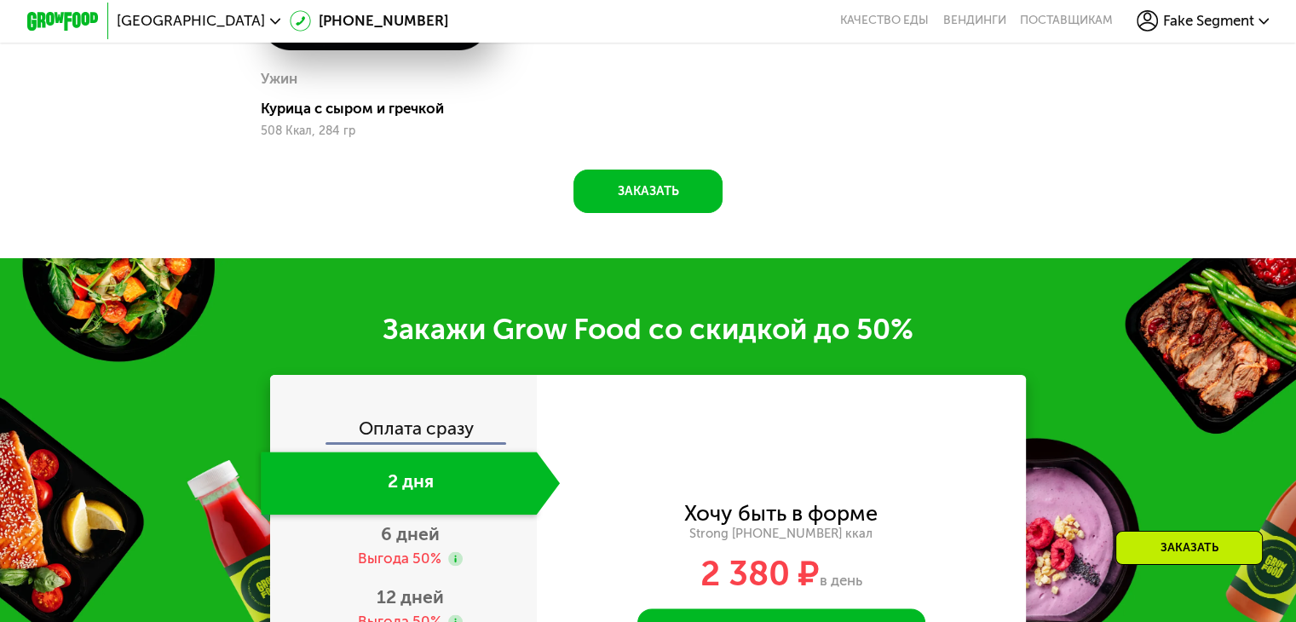
scroll to position [2026, 0]
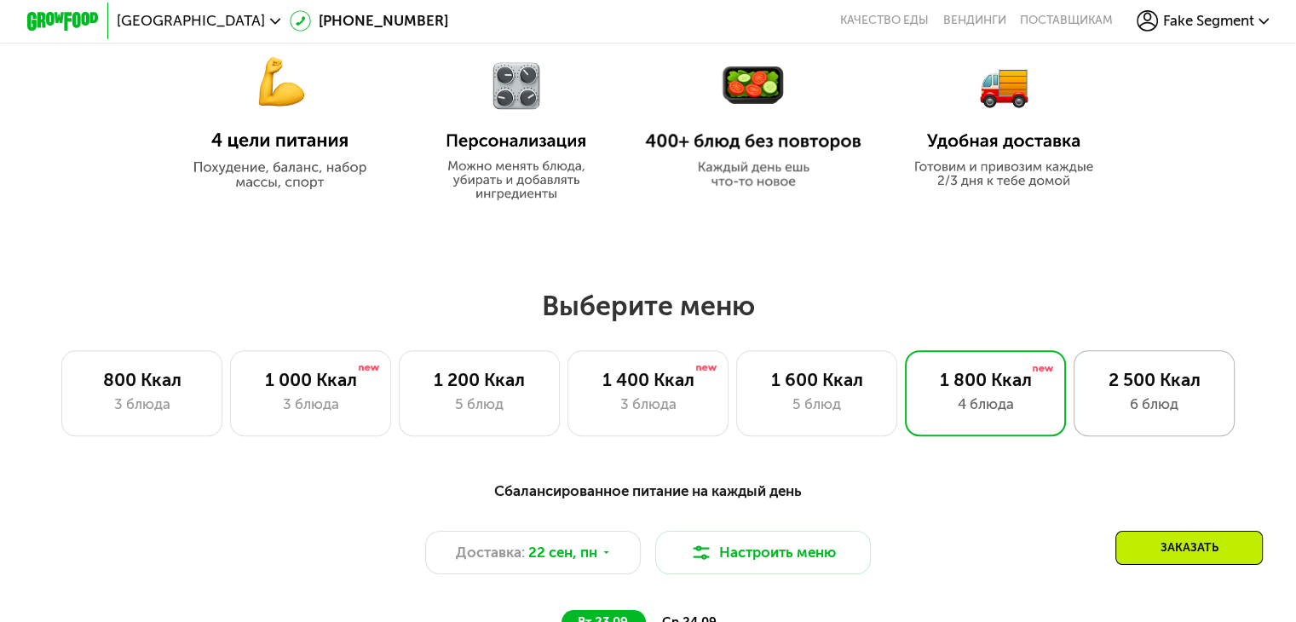
click at [1170, 408] on div "6 блюд" at bounding box center [1154, 404] width 124 height 21
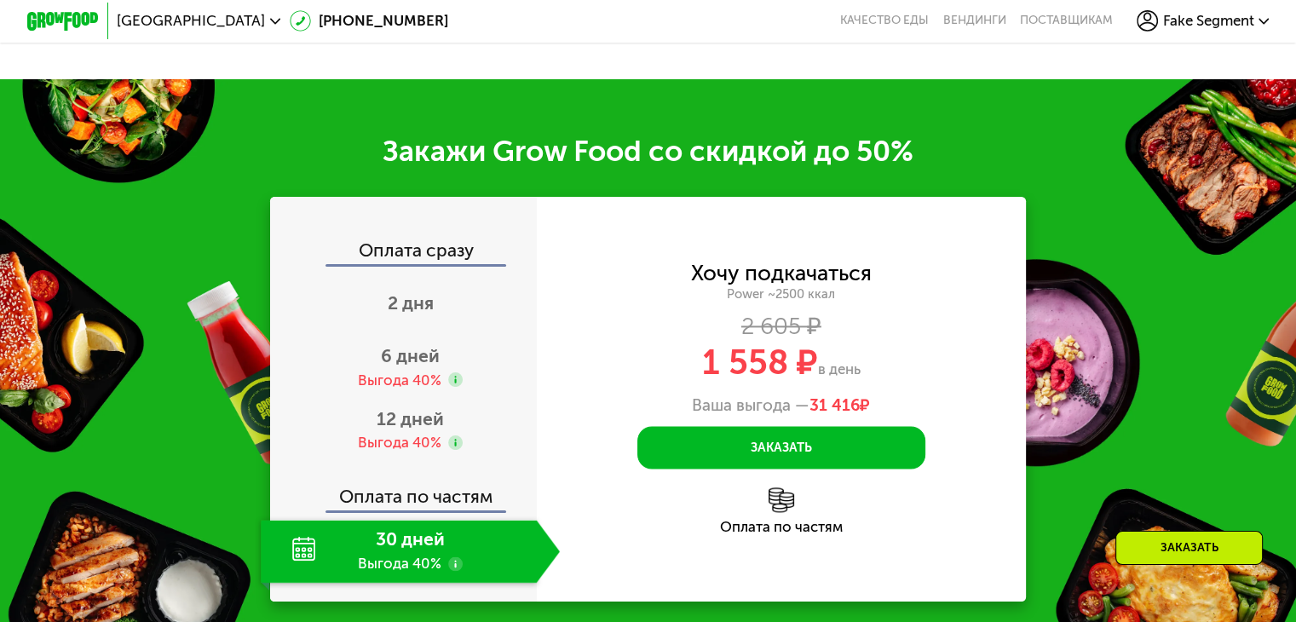
scroll to position [2327, 0]
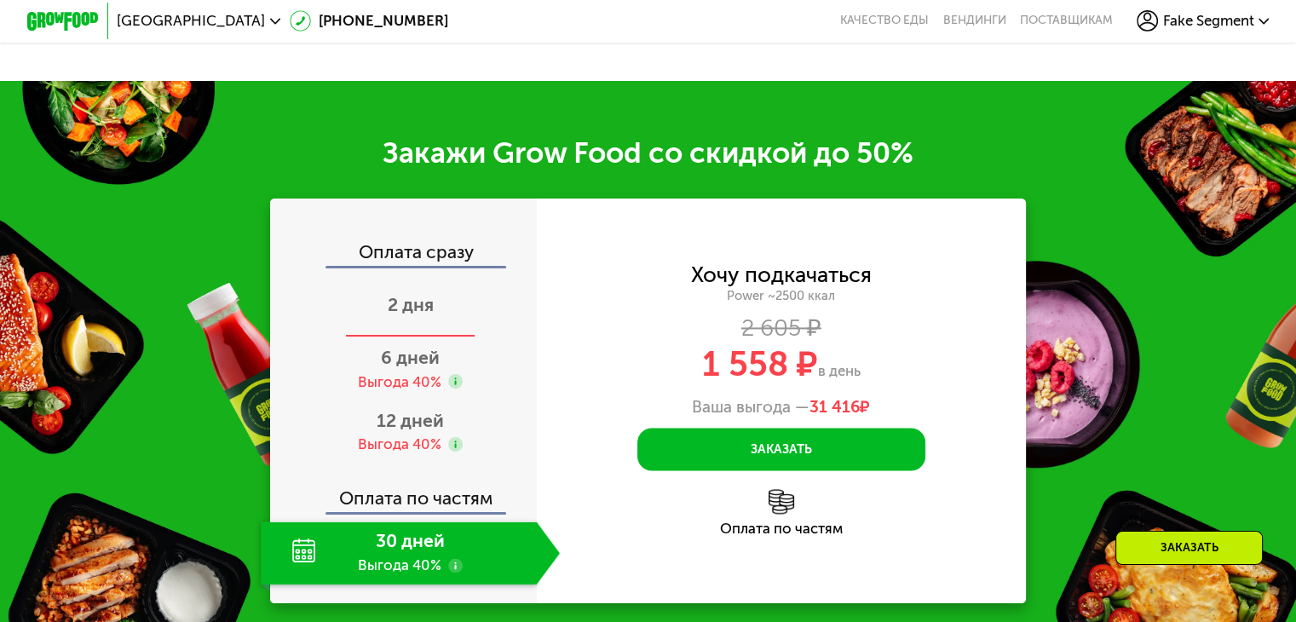
click at [402, 315] on span "2 дня" at bounding box center [411, 304] width 46 height 21
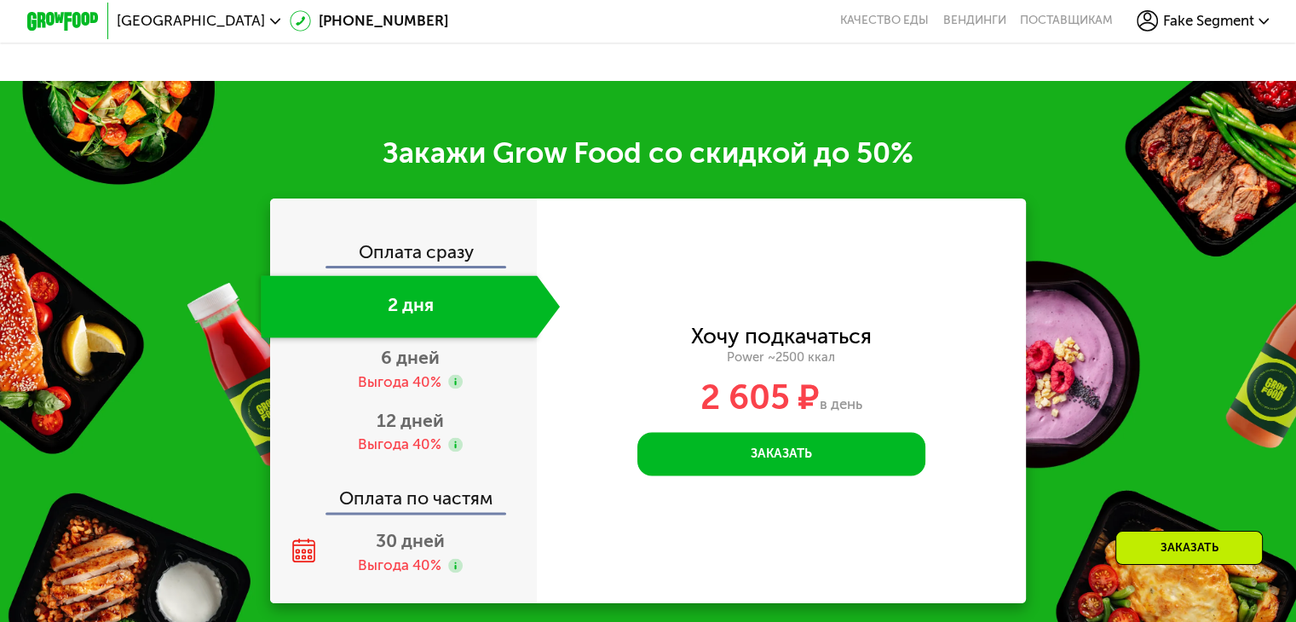
click at [853, 414] on div "2 605 ₽ в день" at bounding box center [782, 397] width 490 height 34
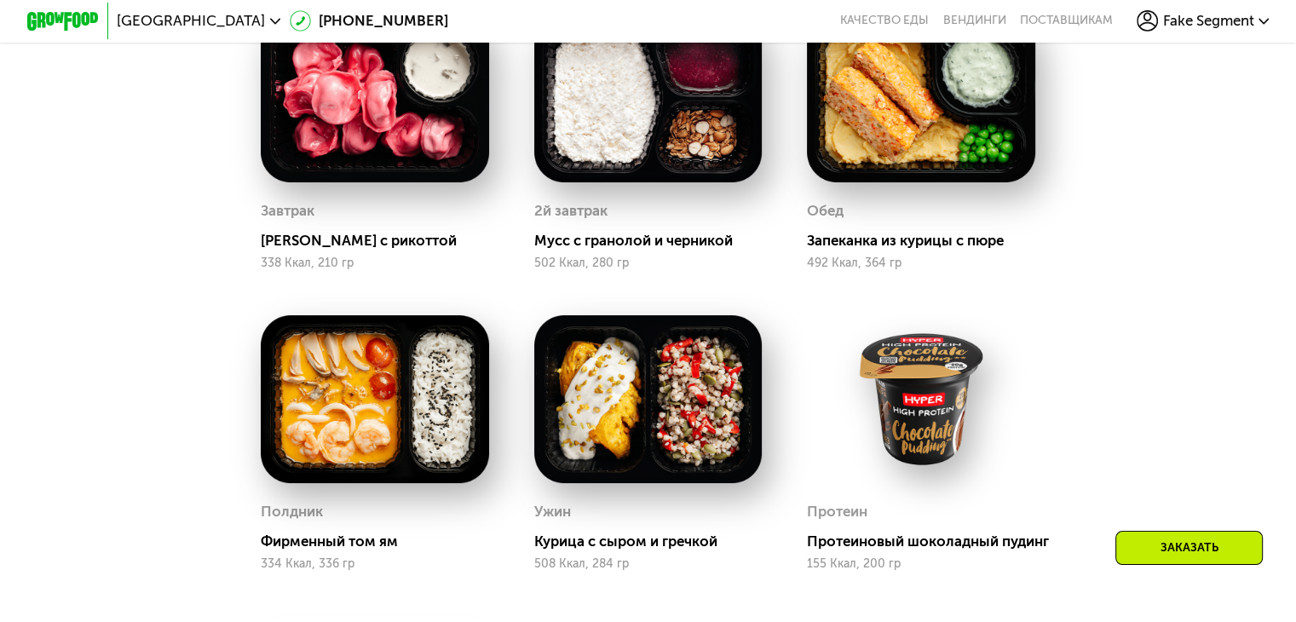
scroll to position [1518, 0]
